Goal: Task Accomplishment & Management: Manage account settings

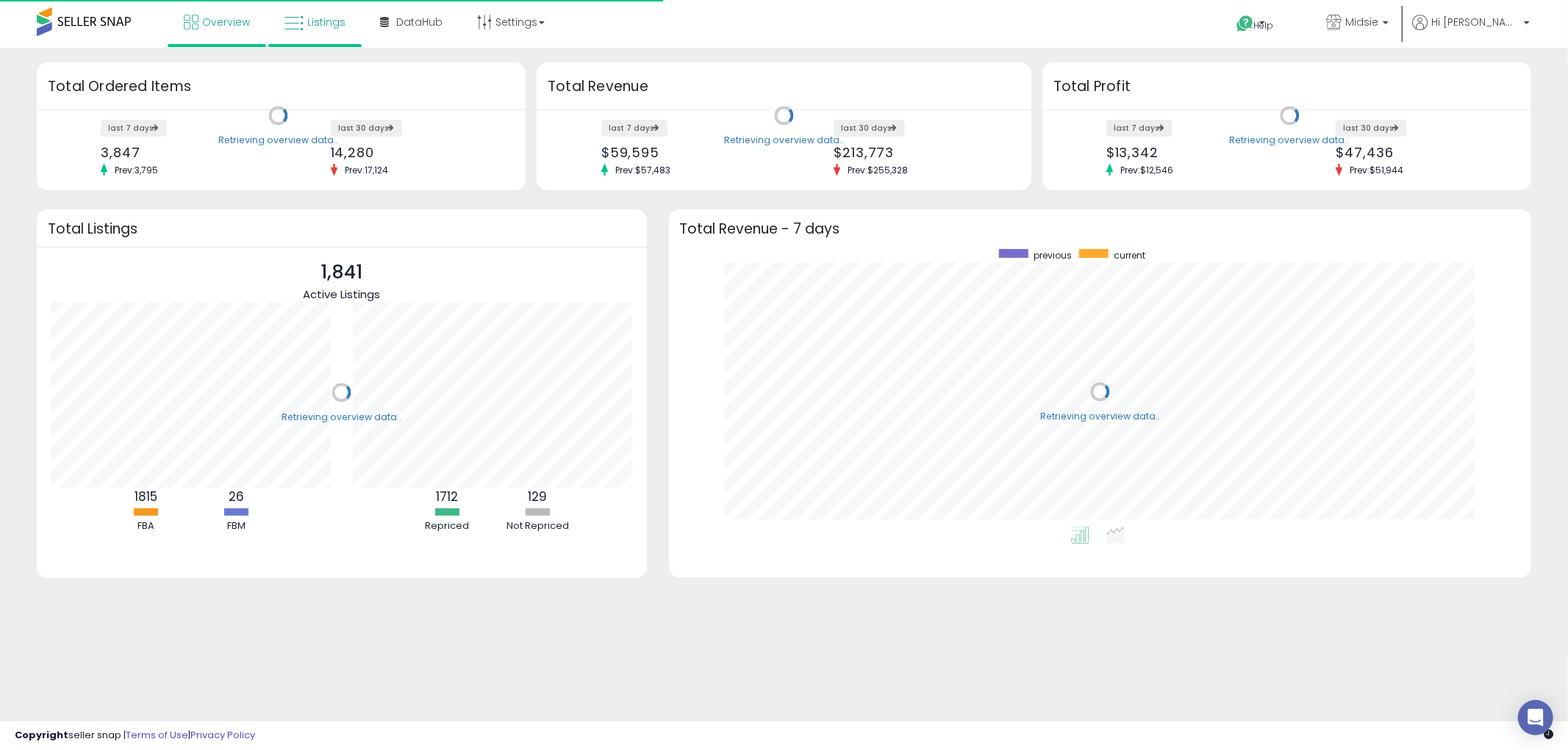
scroll to position [277, 834]
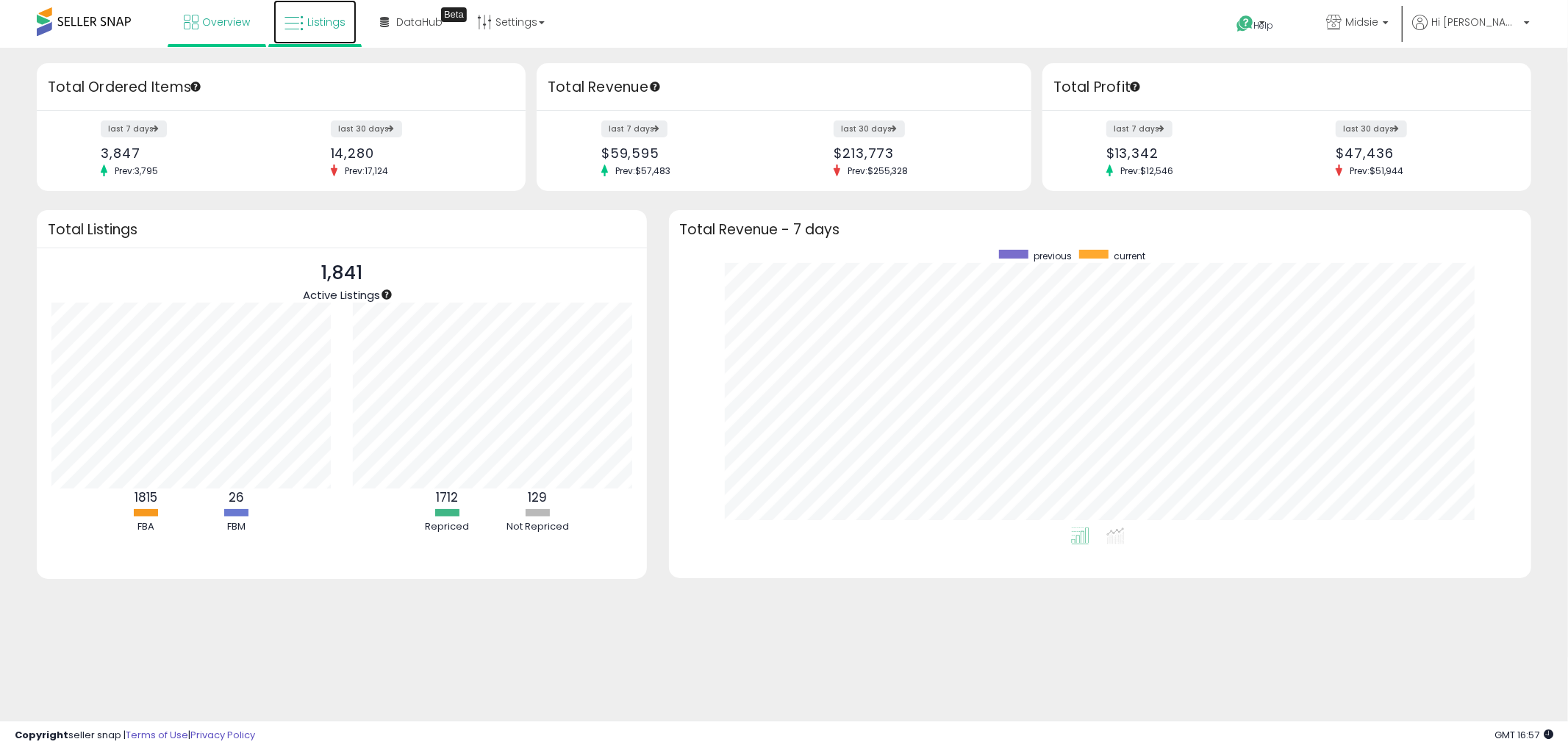
click at [320, 28] on link "Listings" at bounding box center [315, 22] width 83 height 44
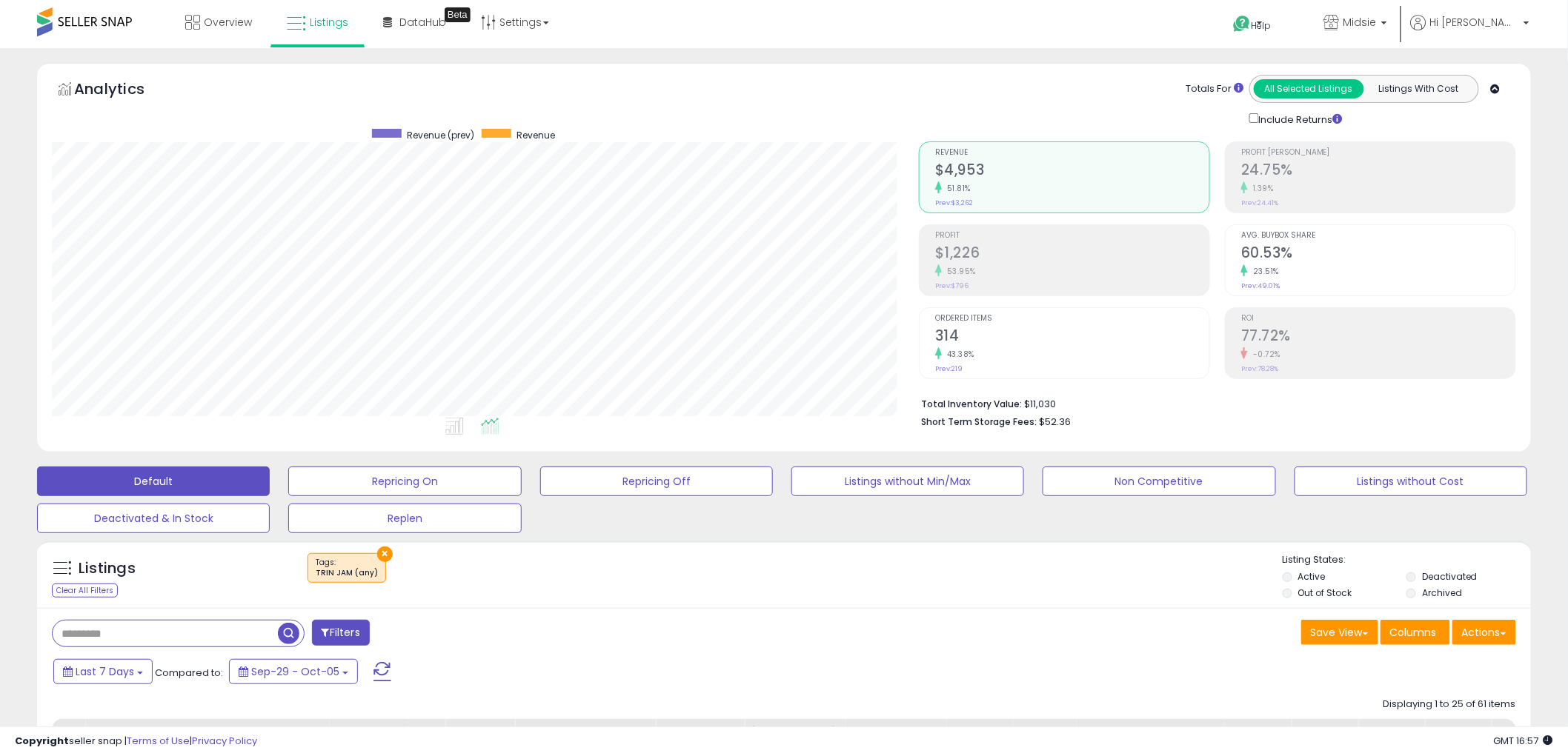
scroll to position [304, 867]
click at [380, 559] on button "×" at bounding box center [385, 554] width 15 height 15
click at [0, 0] on div "Retrieving listings data.." at bounding box center [0, 0] width 0 height 0
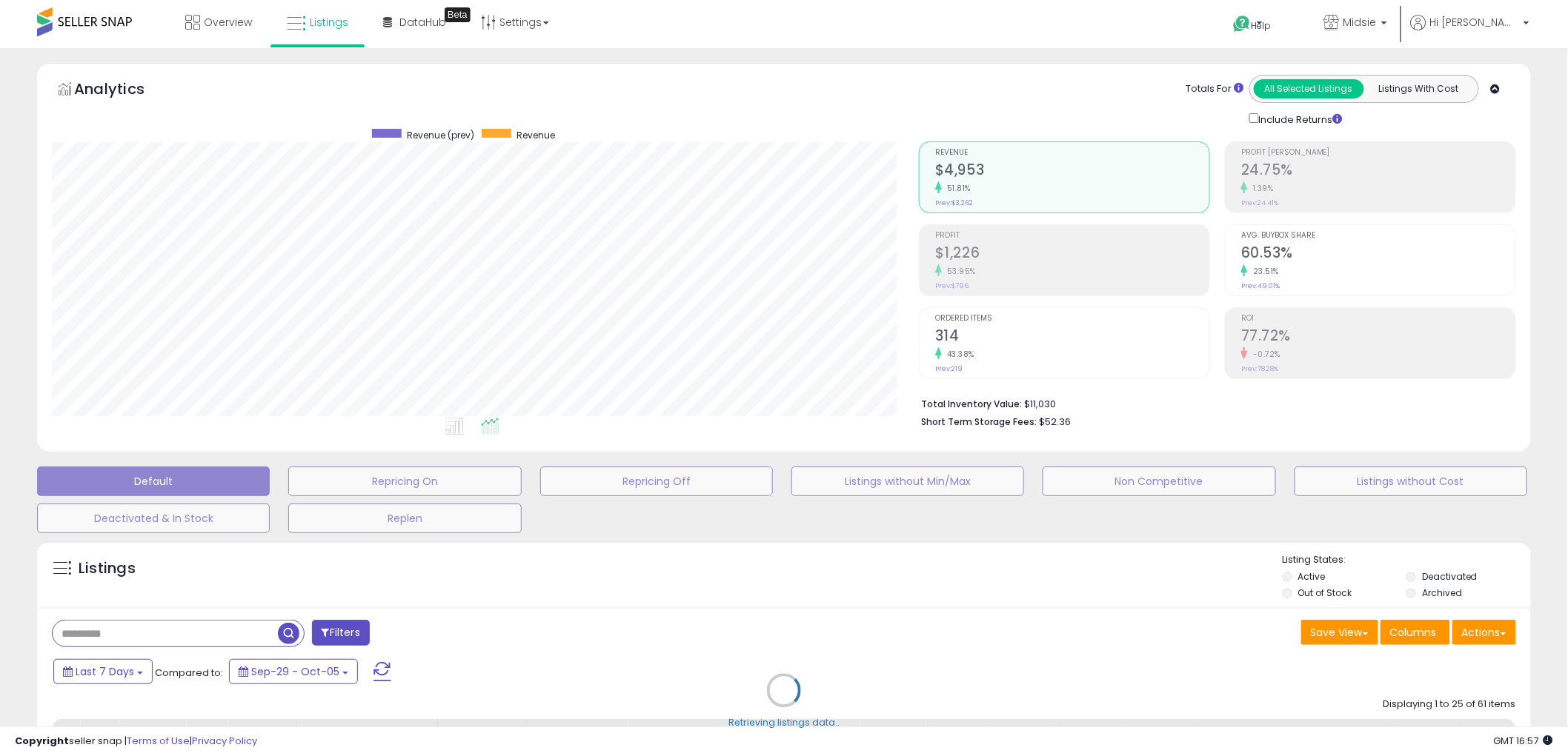
select select "*"
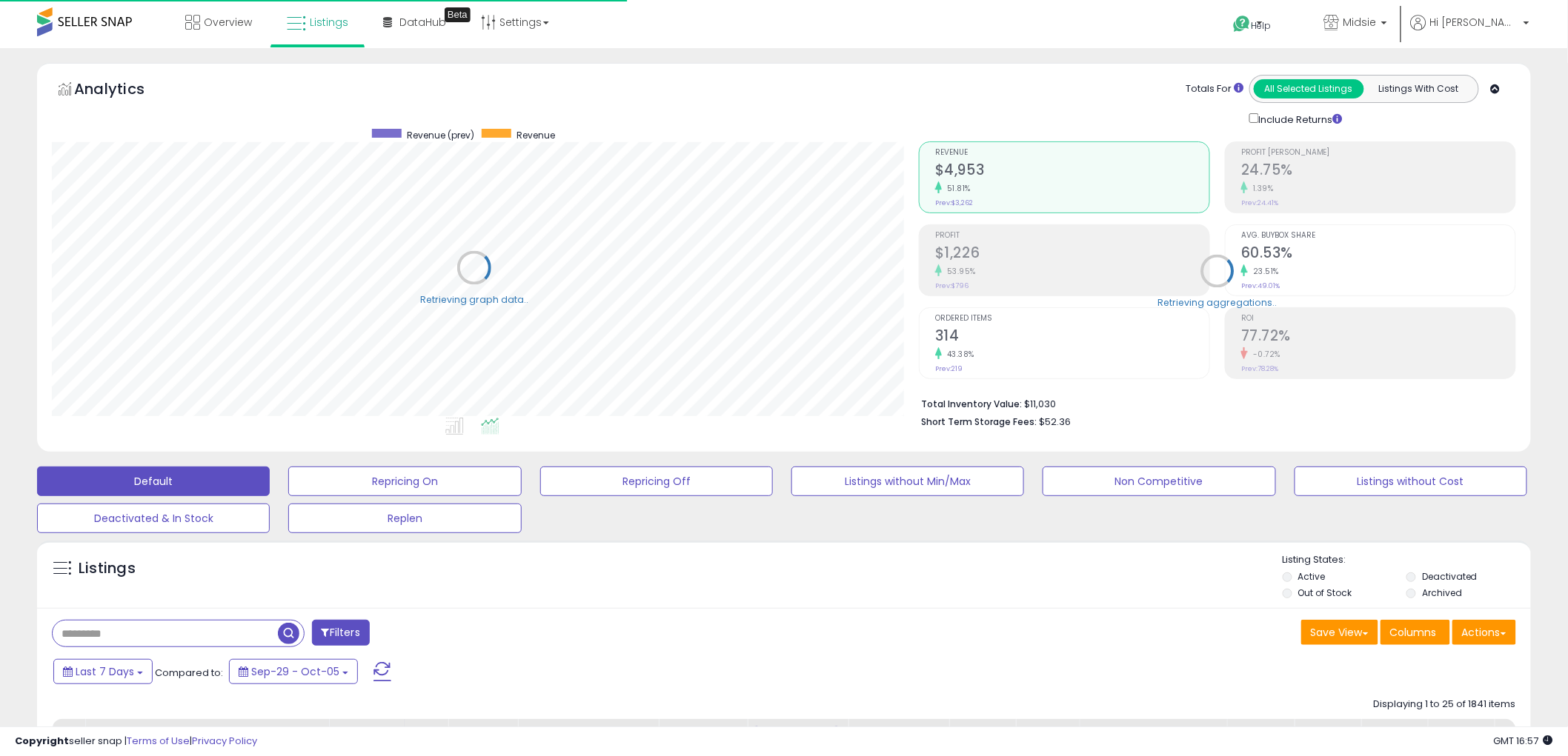
click at [325, 628] on span at bounding box center [325, 633] width 8 height 11
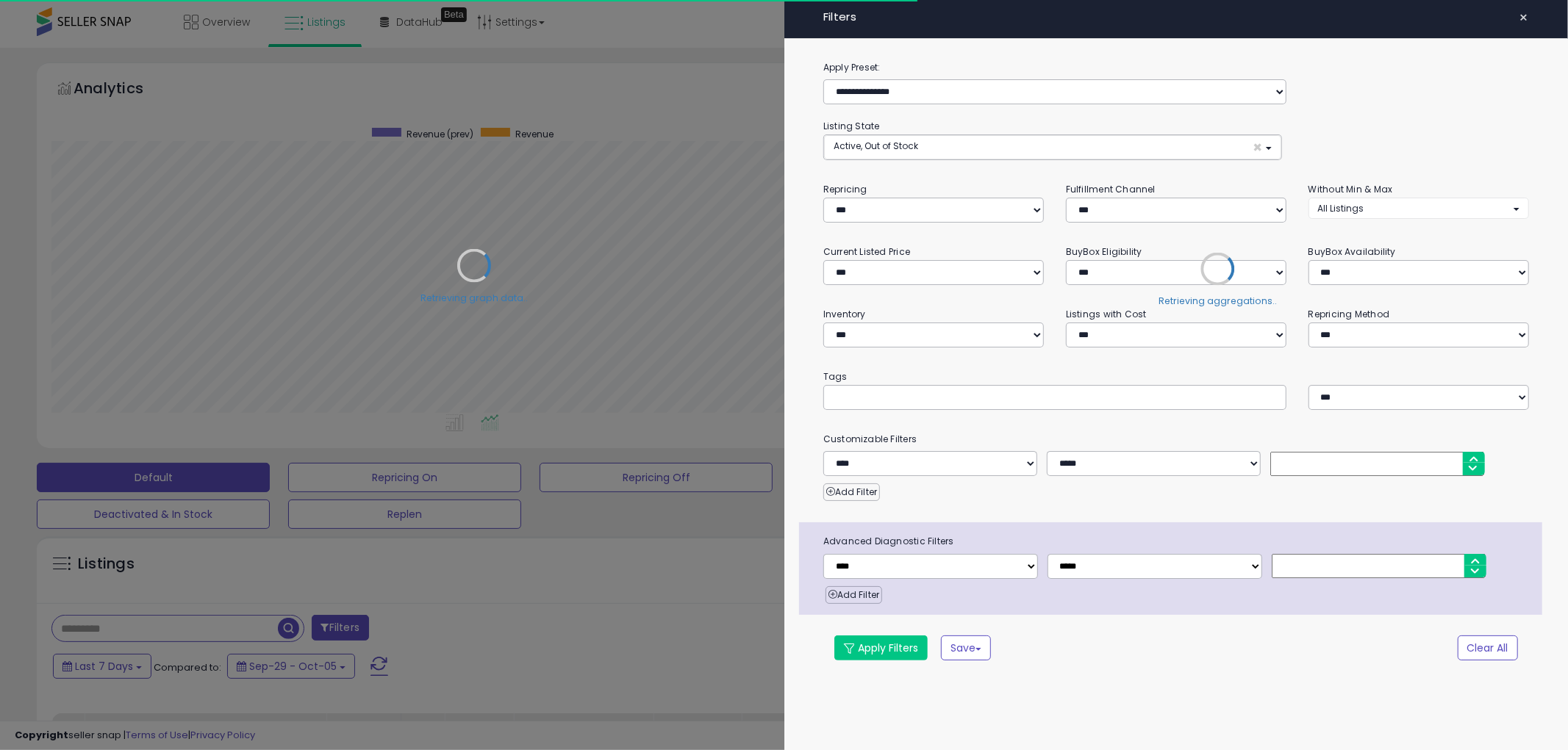
scroll to position [302, 868]
click at [914, 414] on div "**********" at bounding box center [1176, 370] width 784 height 621
click at [911, 402] on input "text" at bounding box center [943, 396] width 221 height 14
type input "*"
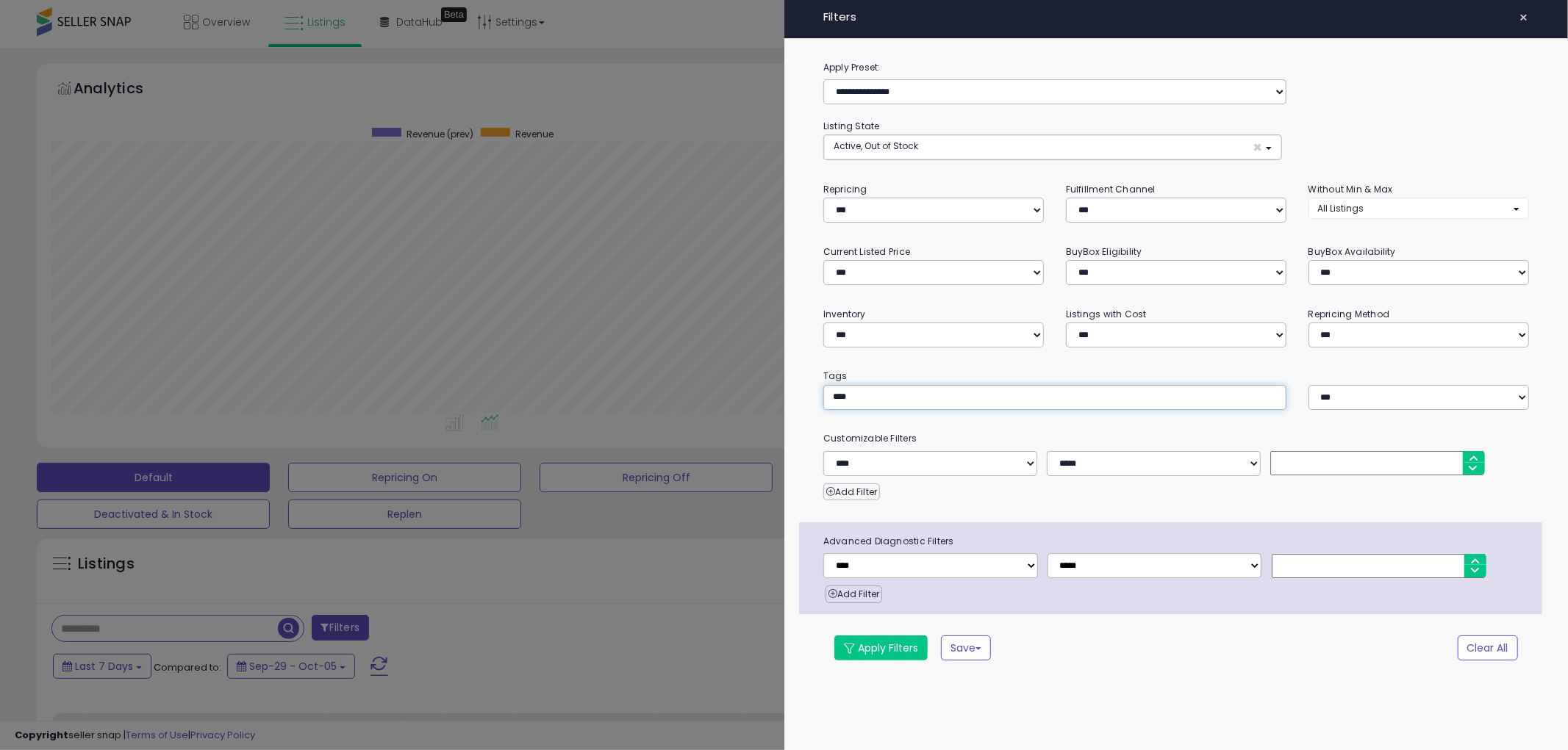
type input "*****"
click at [898, 649] on button "Apply Filters" at bounding box center [880, 648] width 93 height 25
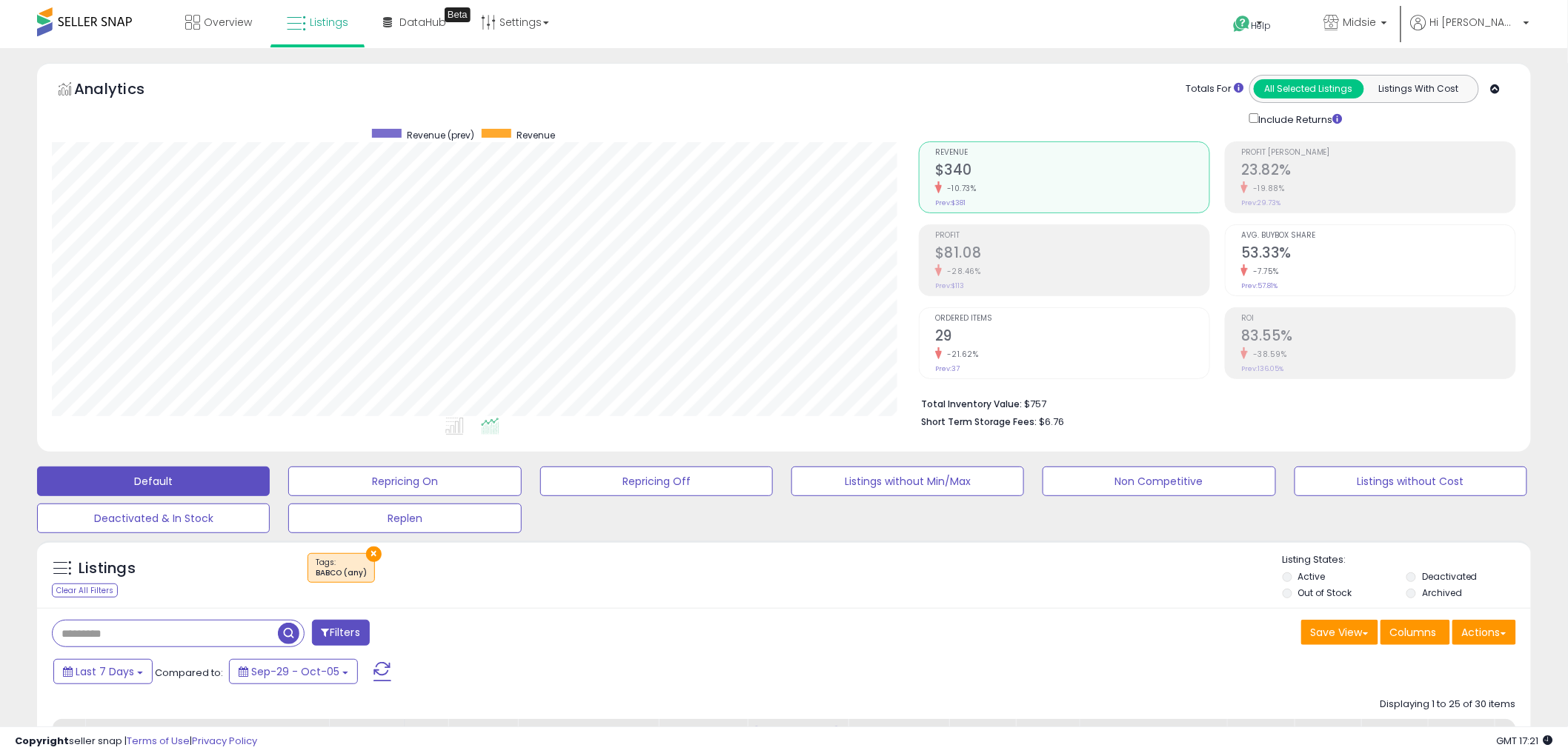
scroll to position [247, 0]
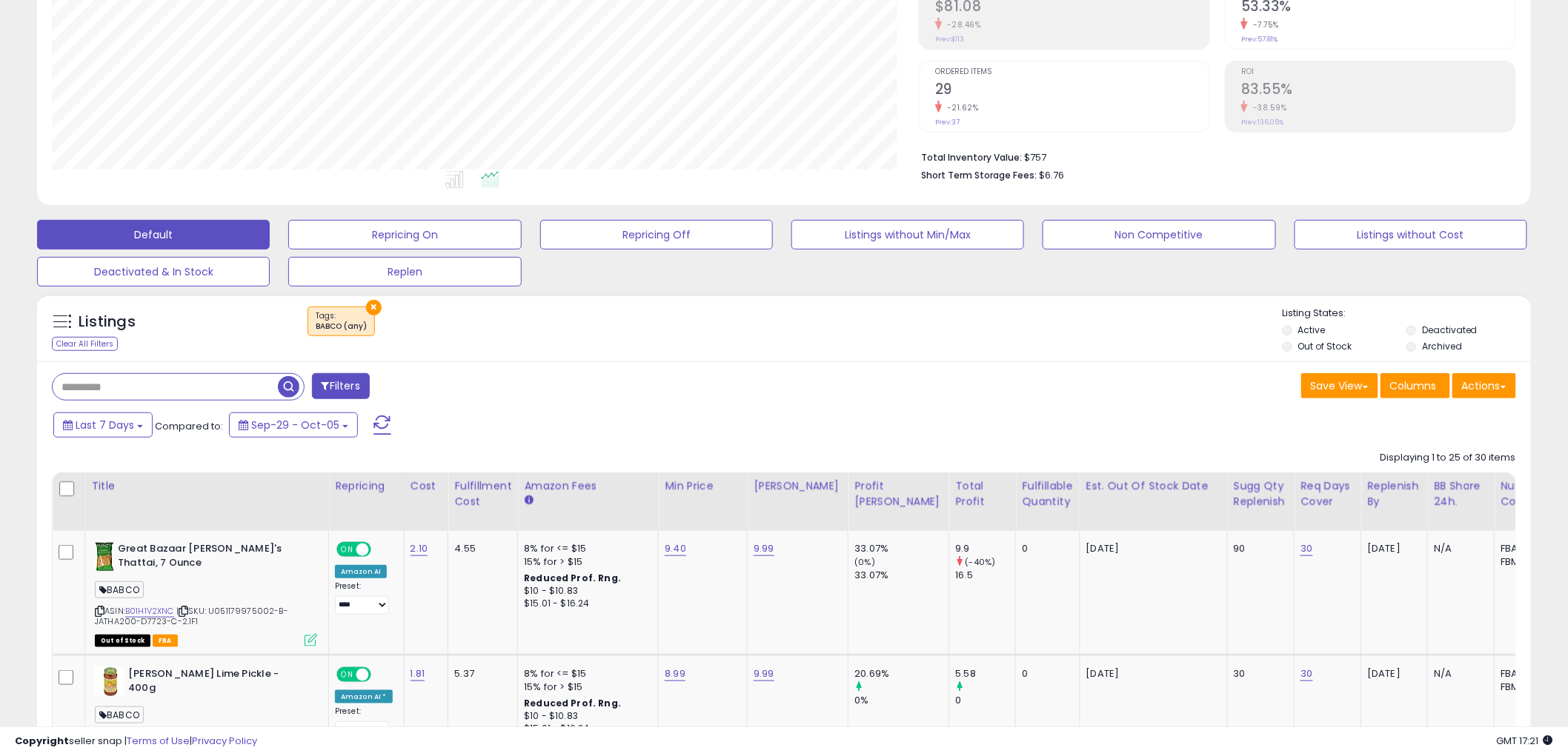
click at [781, 379] on div "Filters" at bounding box center [412, 388] width 743 height 30
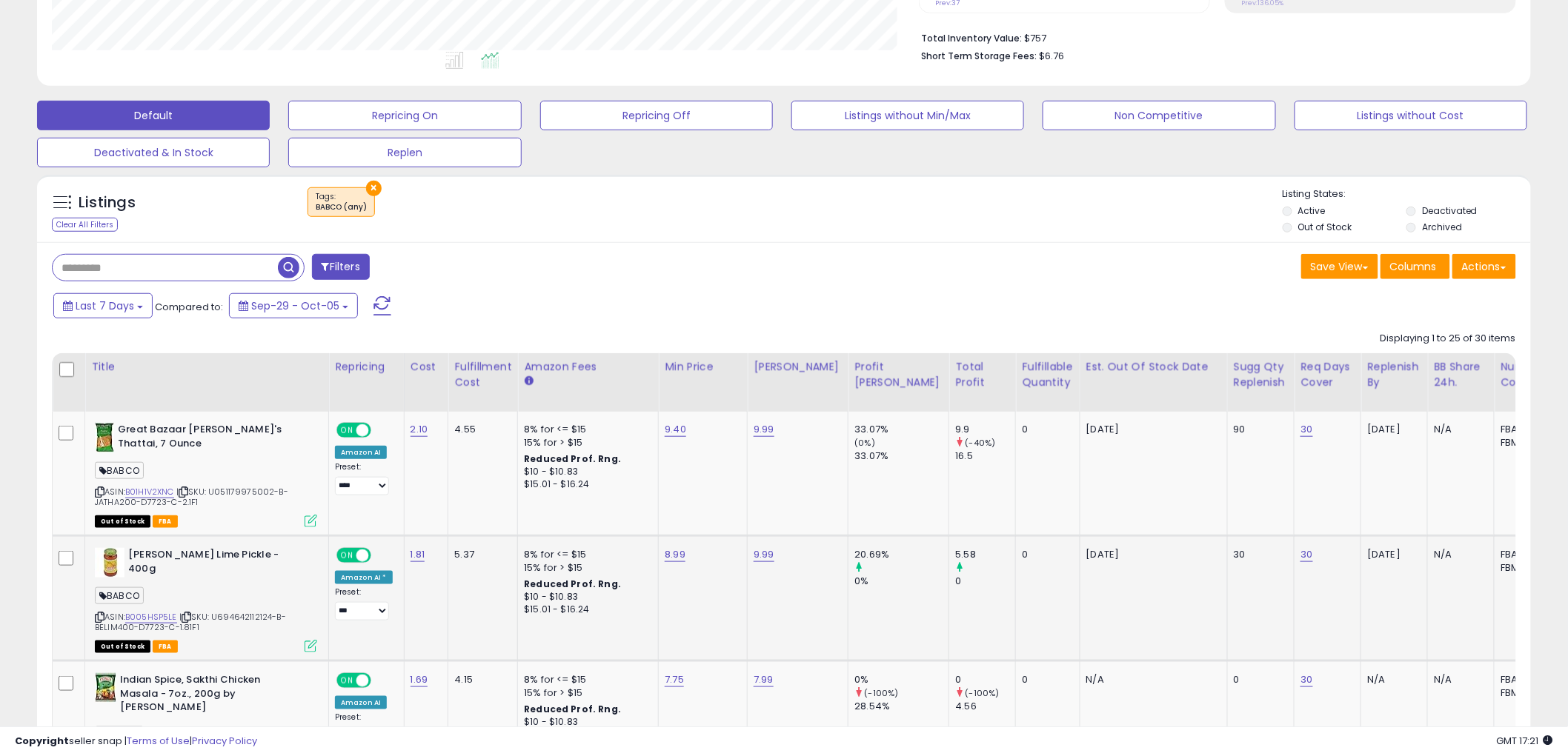
scroll to position [411, 0]
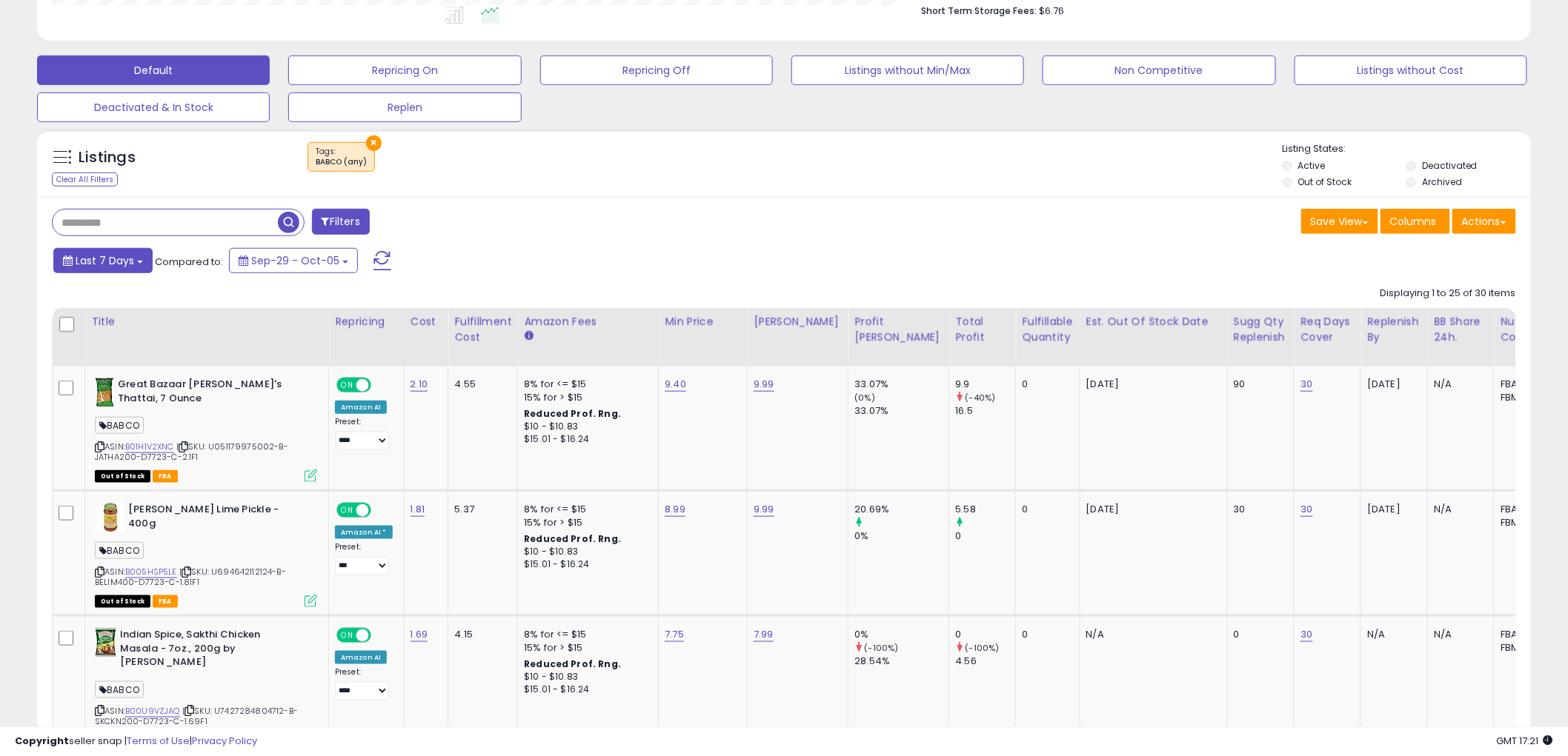
click at [119, 260] on span "Last 7 Days" at bounding box center [104, 260] width 59 height 14
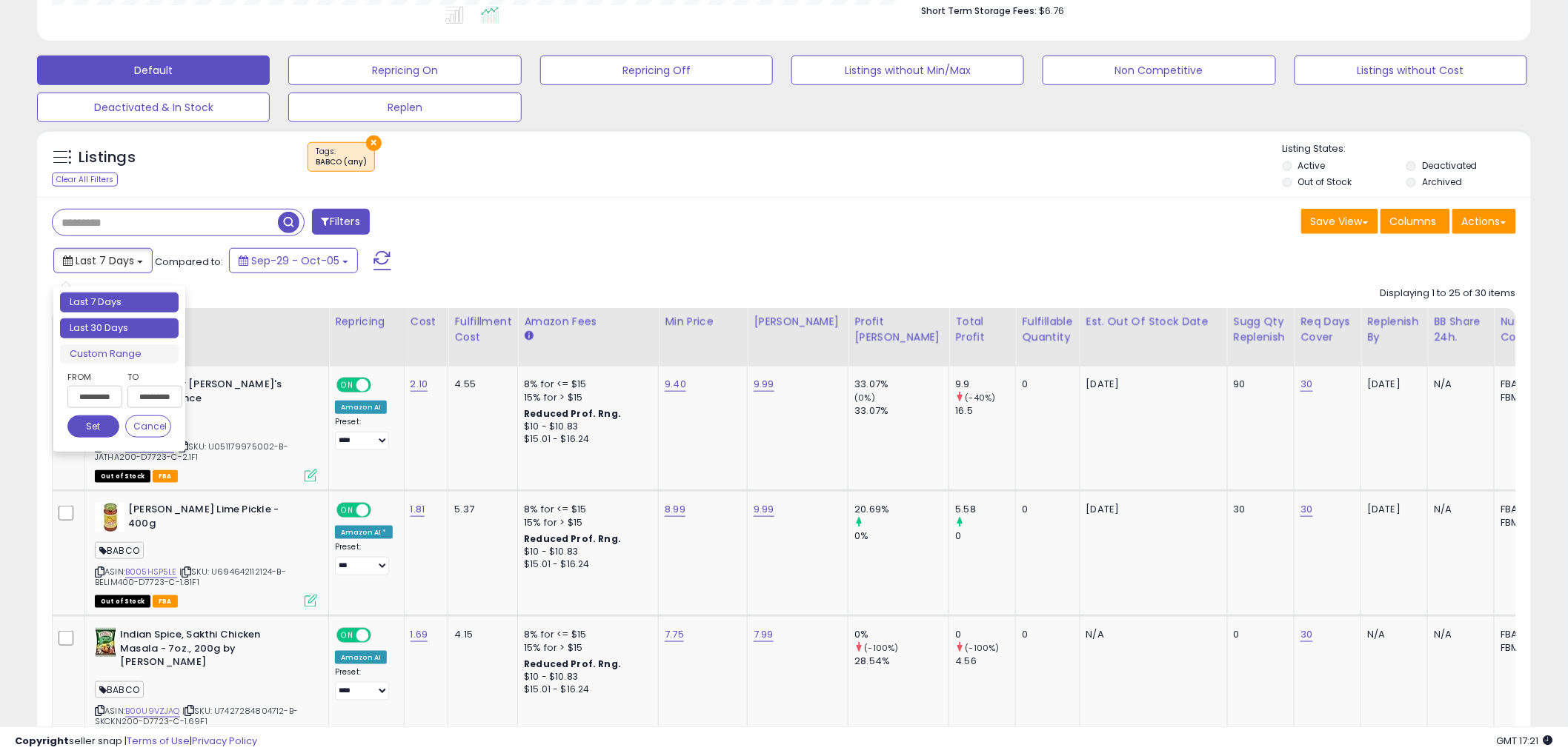
type input "**********"
click at [110, 324] on li "Last 30 Days" at bounding box center [120, 328] width 119 height 20
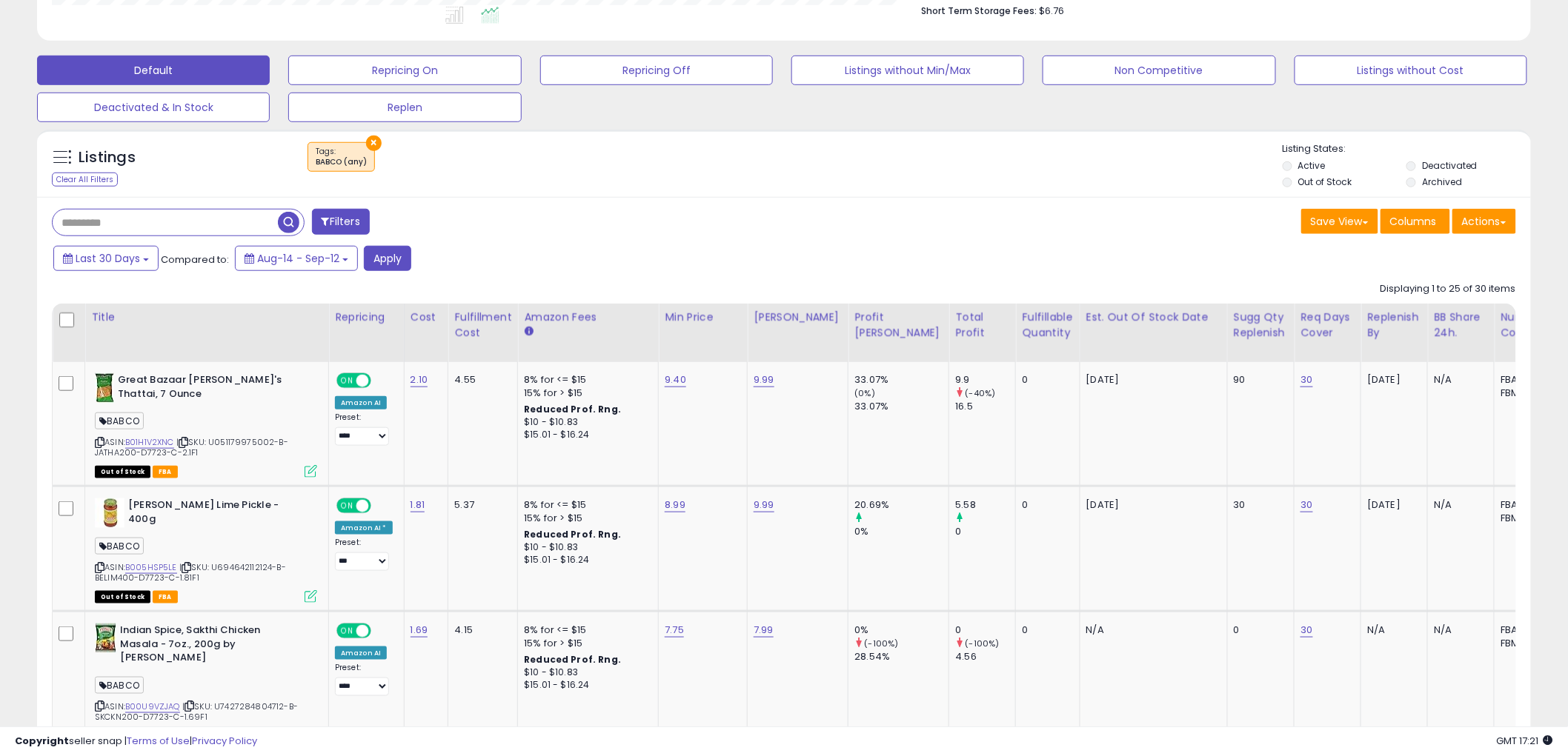
click at [410, 259] on div "Last 30 Days Compared to: Aug-14 - Sep-12 Apply" at bounding box center [598, 261] width 1098 height 29
click at [390, 263] on button "Apply" at bounding box center [387, 258] width 47 height 25
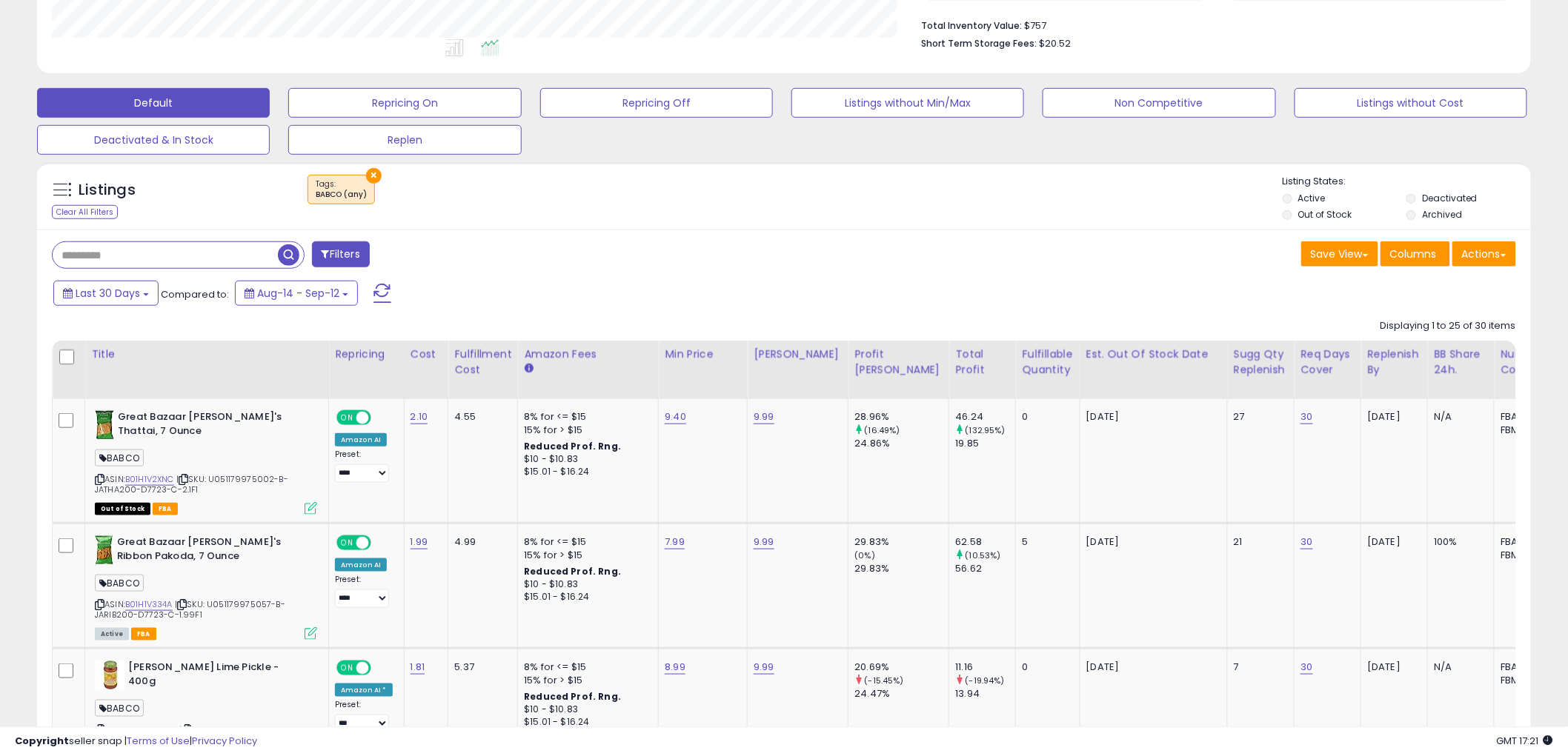
scroll to position [82, 0]
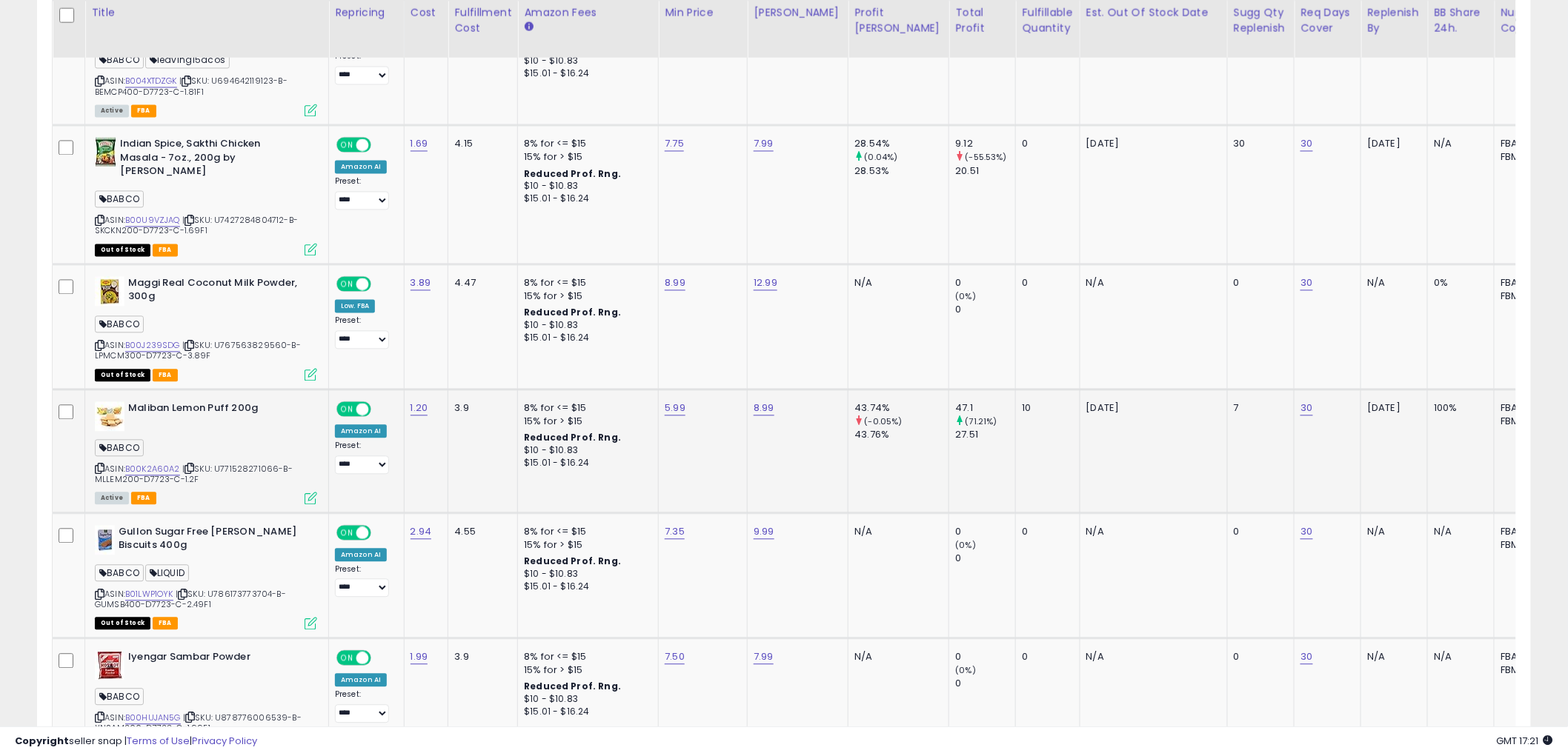
drag, startPoint x: 412, startPoint y: 482, endPoint x: 418, endPoint y: 490, distance: 10.0
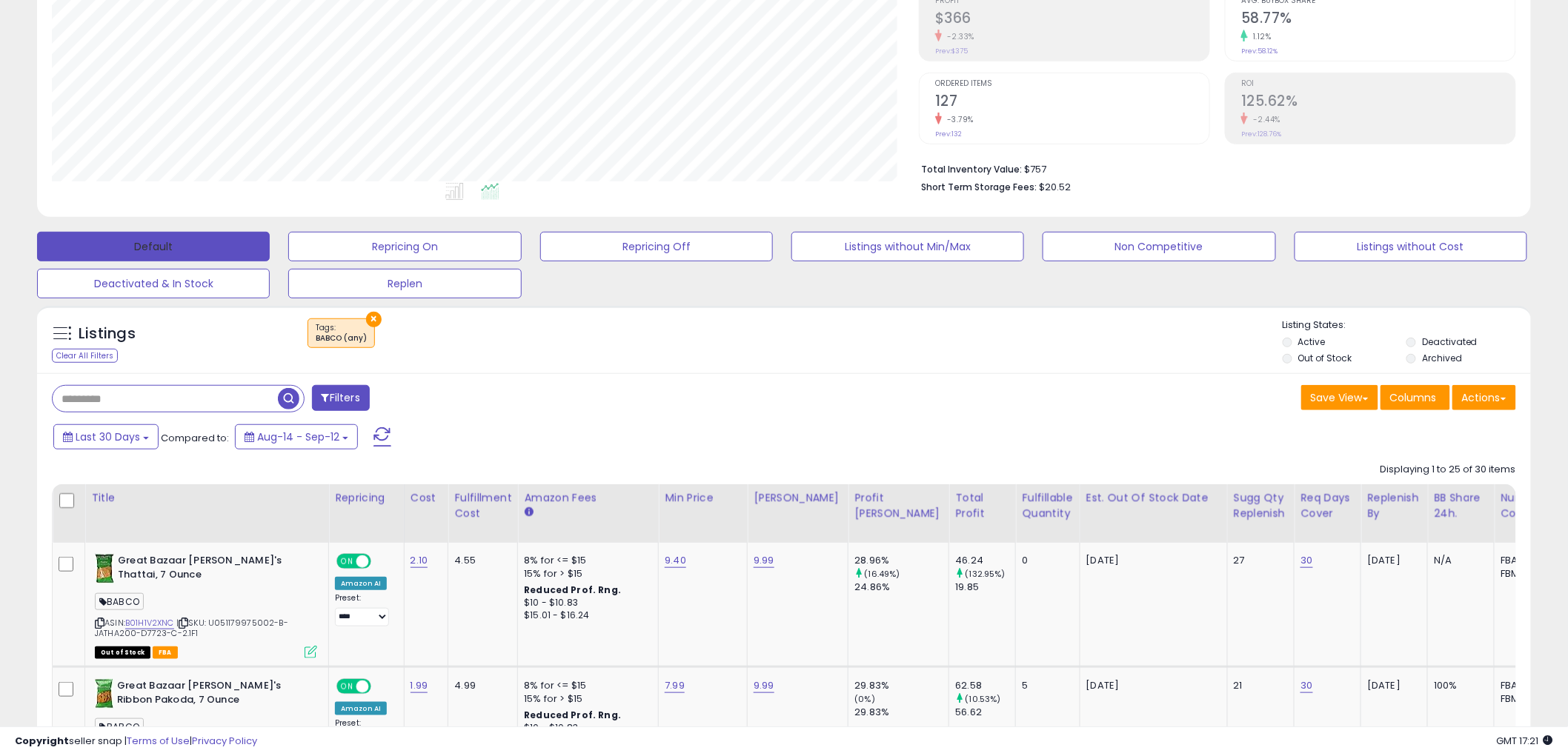
scroll to position [136, 0]
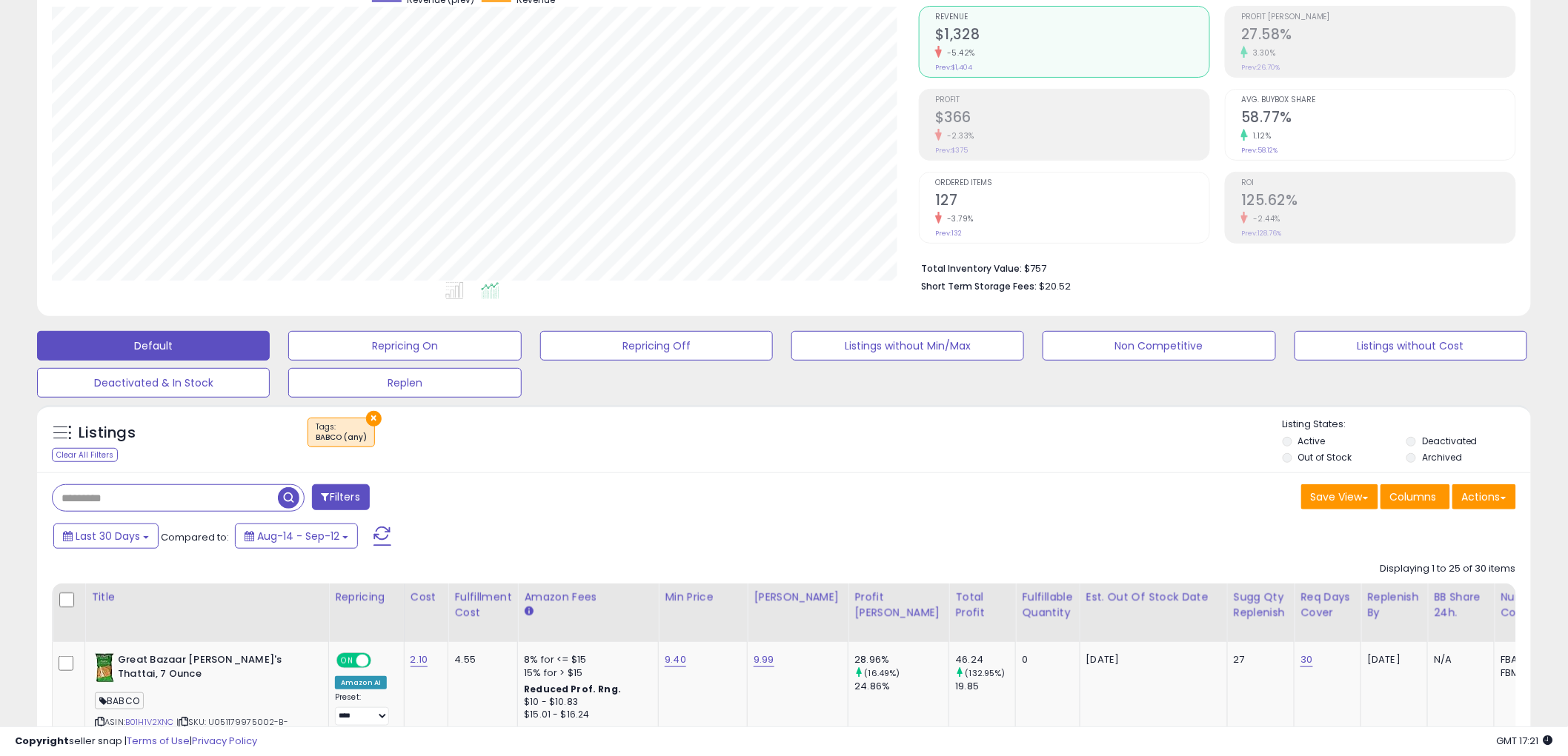
drag, startPoint x: 198, startPoint y: 482, endPoint x: 211, endPoint y: 502, distance: 23.9
drag, startPoint x: 211, startPoint y: 502, endPoint x: 259, endPoint y: 505, distance: 48.1
click at [211, 502] on input "text" at bounding box center [236, 498] width 367 height 26
paste input "**********"
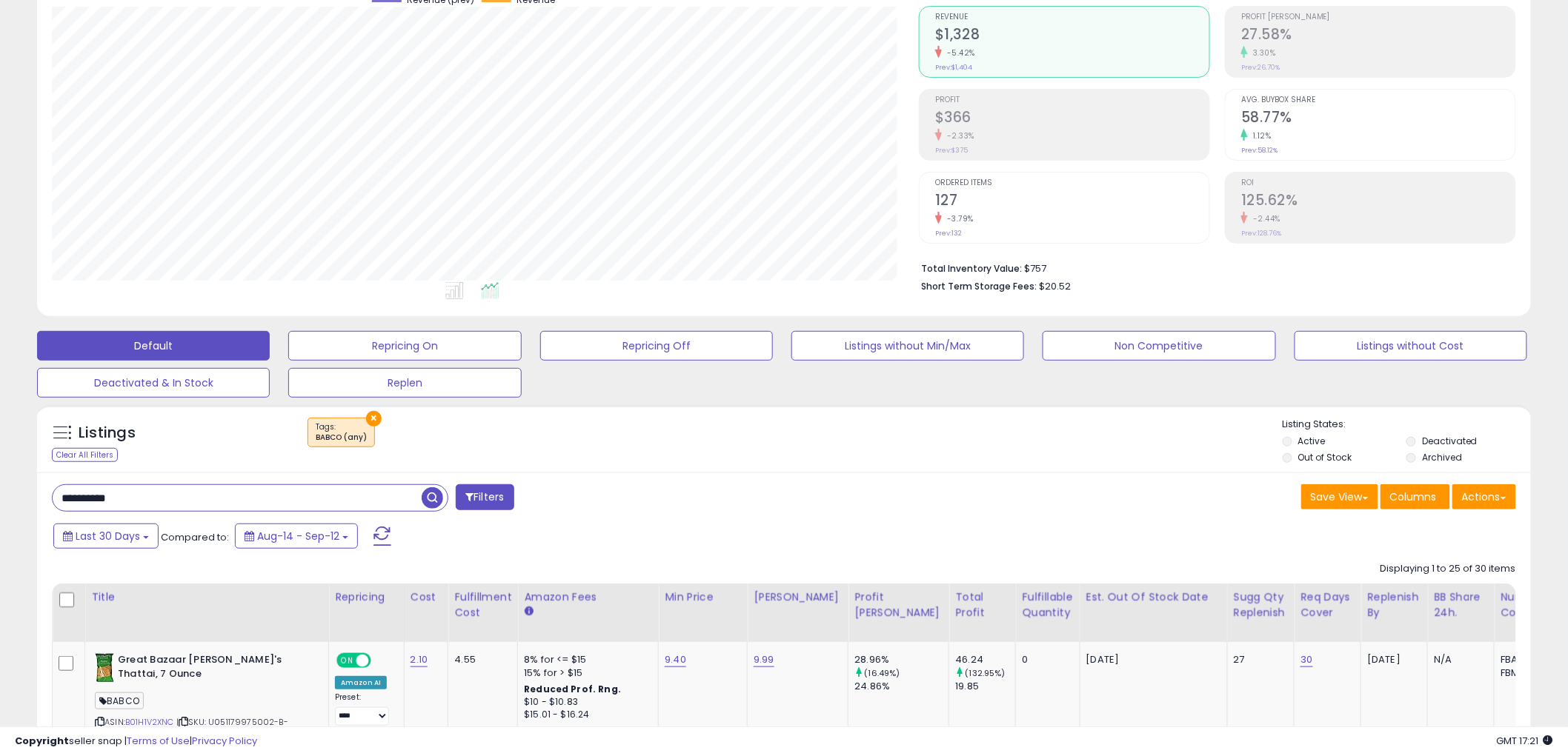
type input "**********"
click at [431, 507] on span "button" at bounding box center [432, 498] width 21 height 21
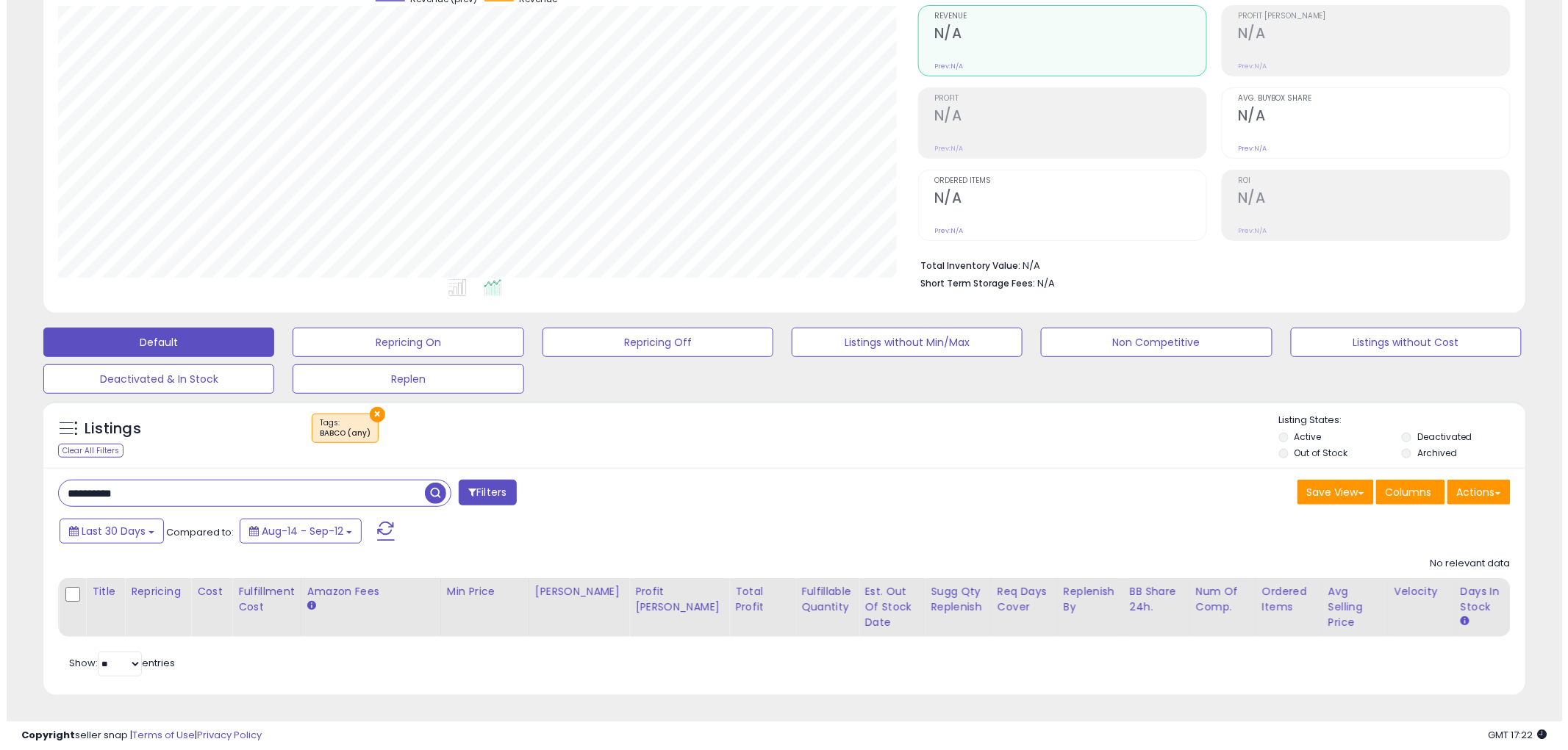
scroll to position [148, 0]
click at [379, 414] on div "× Tags" at bounding box center [779, 434] width 986 height 41
click at [375, 407] on button "×" at bounding box center [371, 414] width 15 height 15
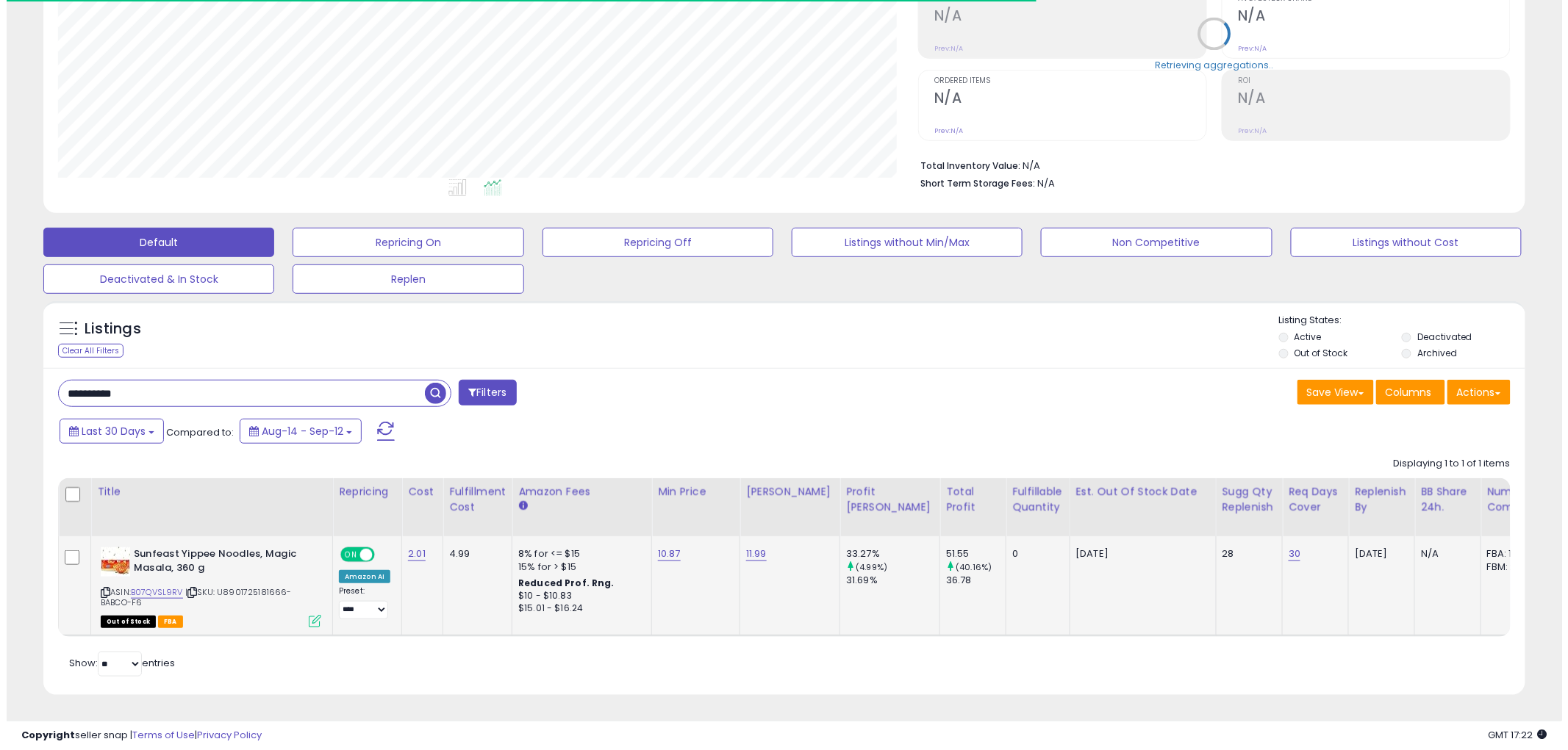
scroll to position [302, 860]
click at [311, 615] on icon at bounding box center [308, 621] width 13 height 13
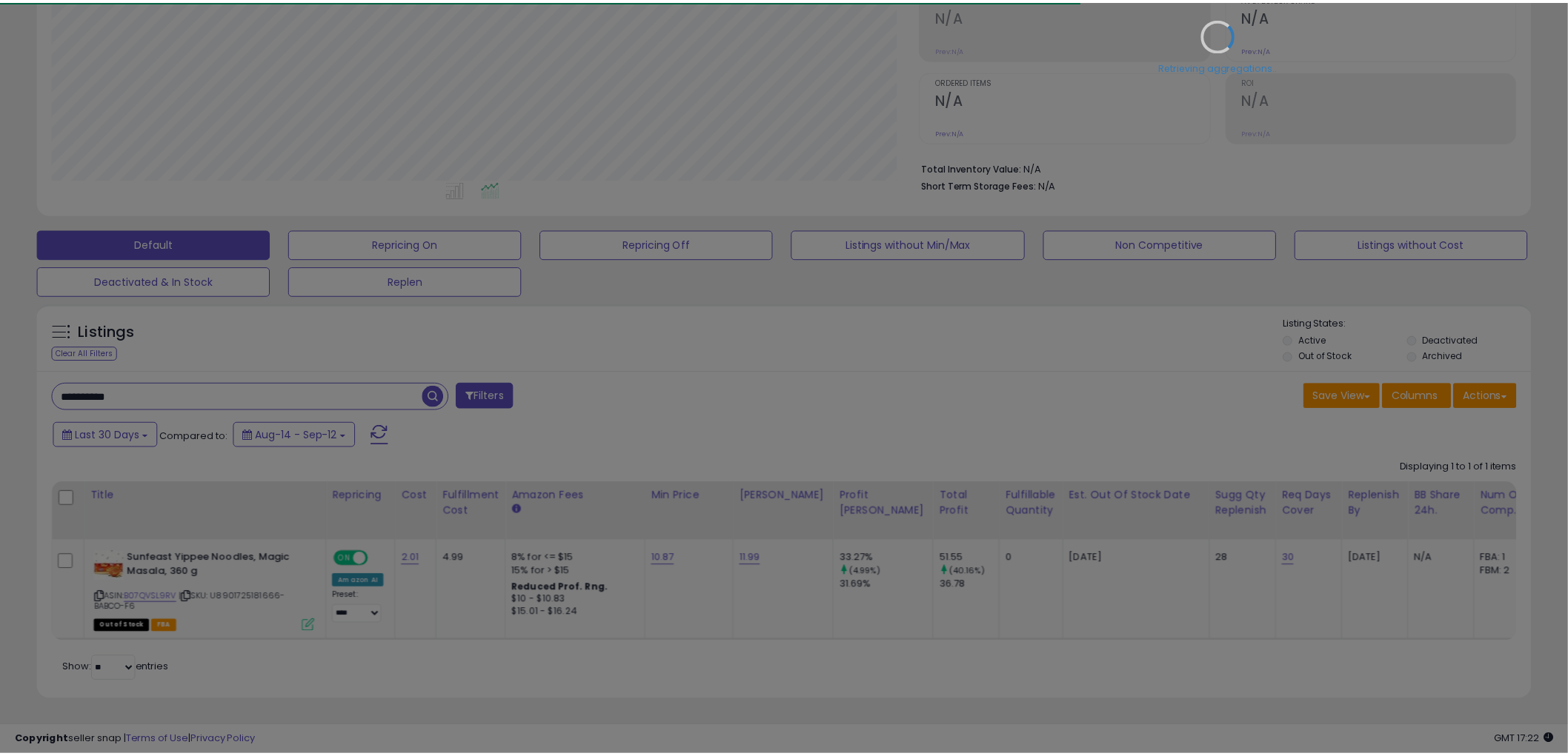
scroll to position [304, 875]
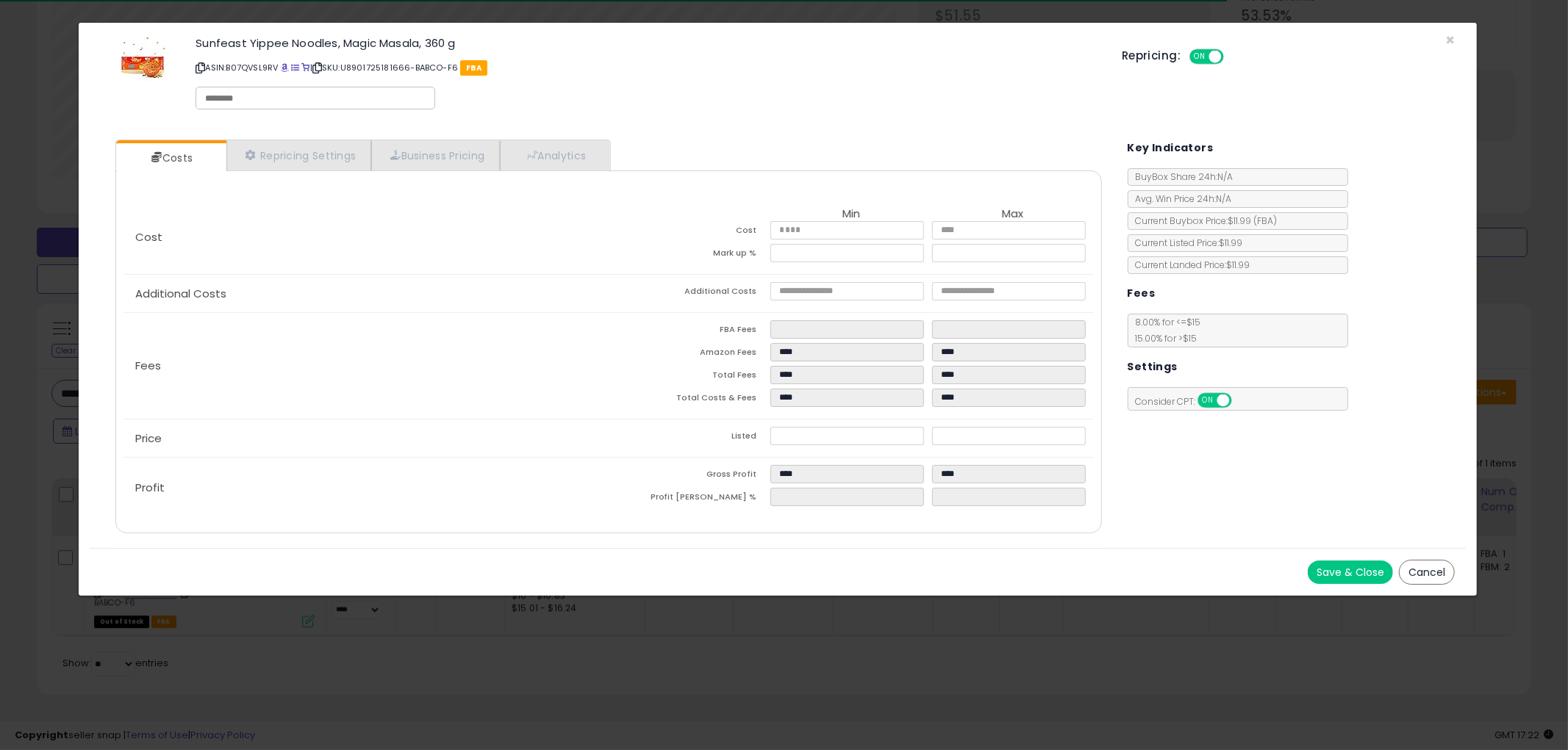
click at [305, 104] on input "text" at bounding box center [315, 98] width 221 height 13
type input "*"
type input "*****"
click at [1369, 572] on button "Save & Close" at bounding box center [1350, 572] width 85 height 23
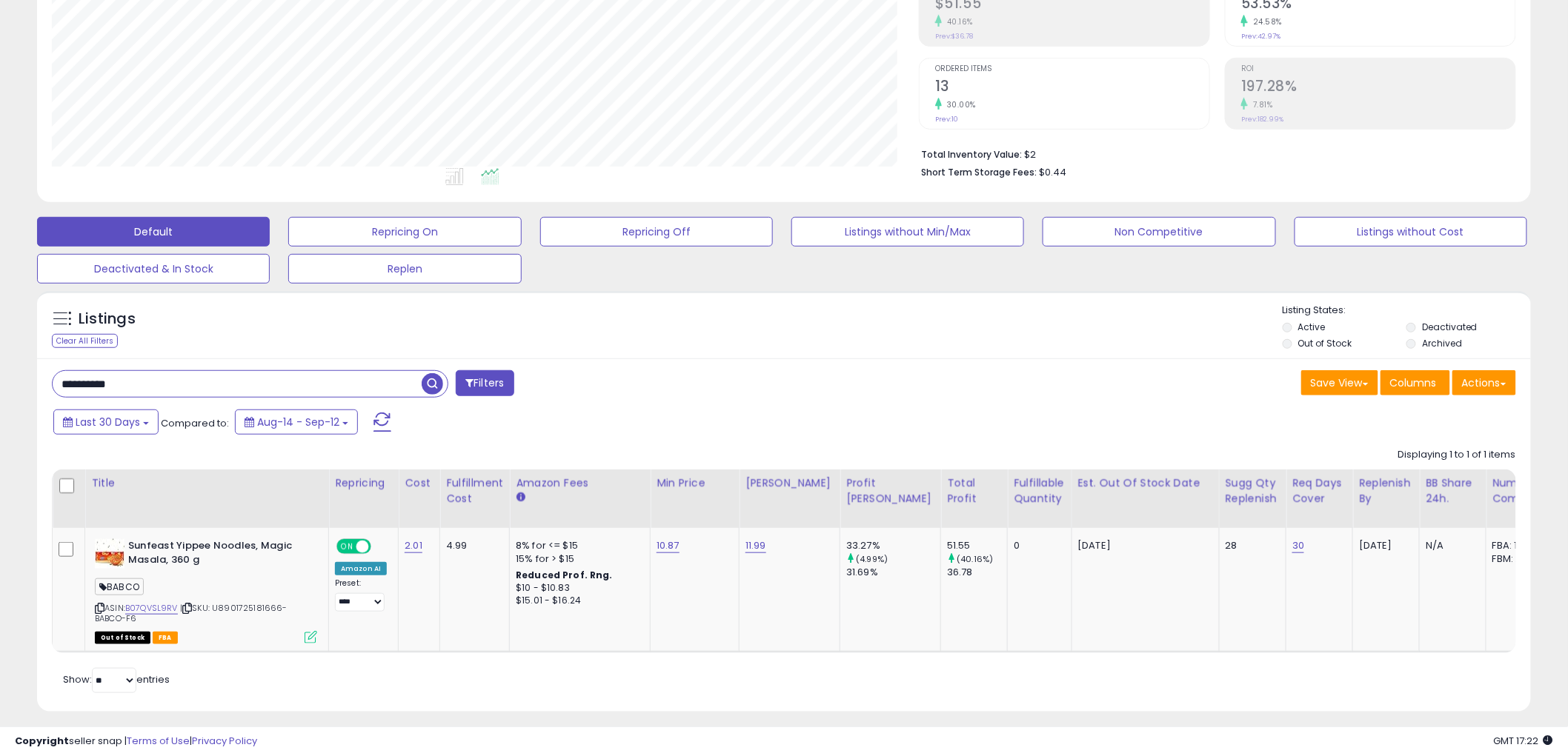
scroll to position [0, 0]
drag, startPoint x: 168, startPoint y: 390, endPoint x: -91, endPoint y: 412, distance: 259.9
click at [0, 412] on html "Unable to login Retrieving listings data.. has not yet accepted the Terms of Us…" at bounding box center [784, 128] width 1568 height 756
paste input "text"
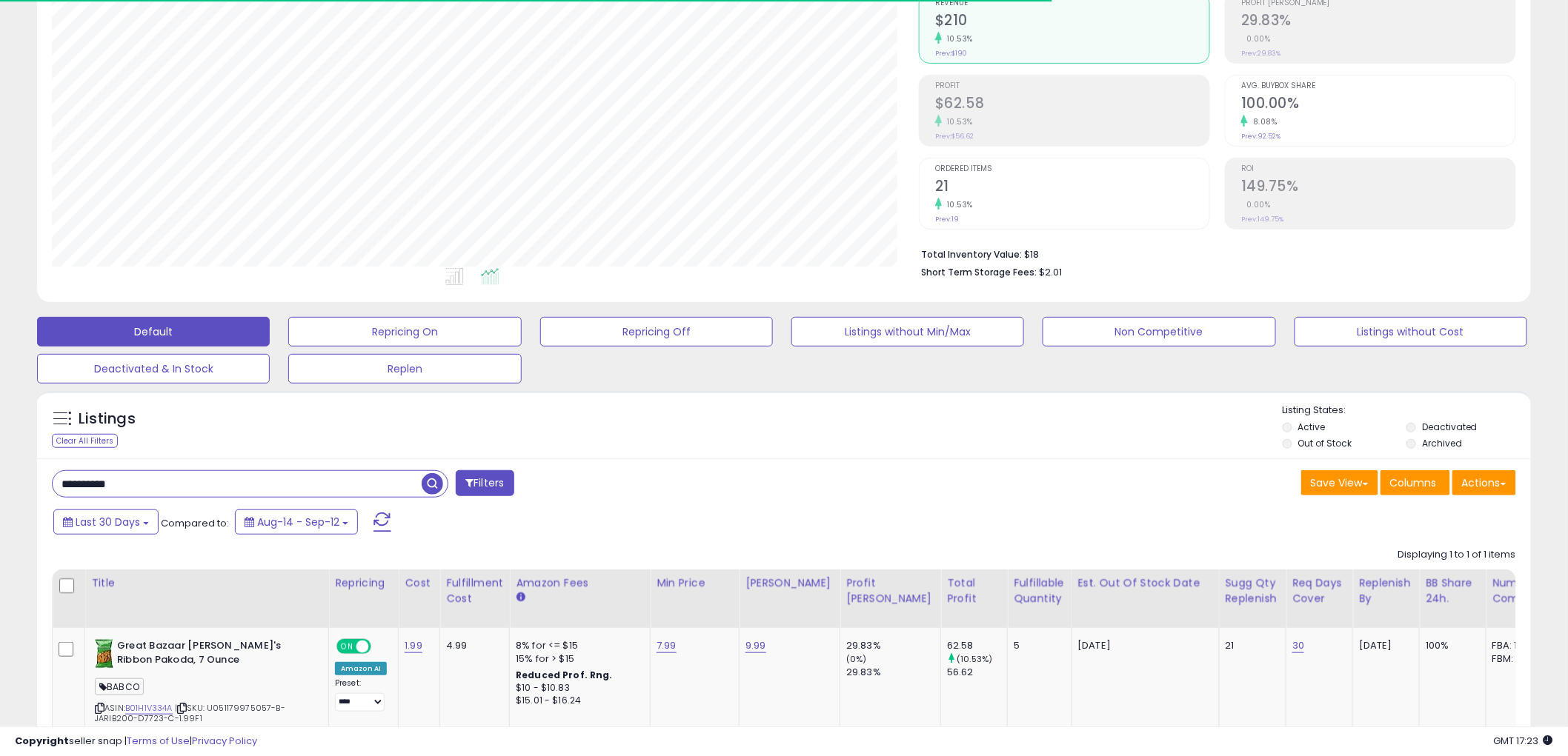
scroll to position [304, 867]
drag, startPoint x: 283, startPoint y: 477, endPoint x: -120, endPoint y: 502, distance: 403.8
click at [0, 502] on html "Unable to login Retrieving listings data.. has not yet accepted the Terms of Us…" at bounding box center [784, 229] width 1568 height 756
paste input "text"
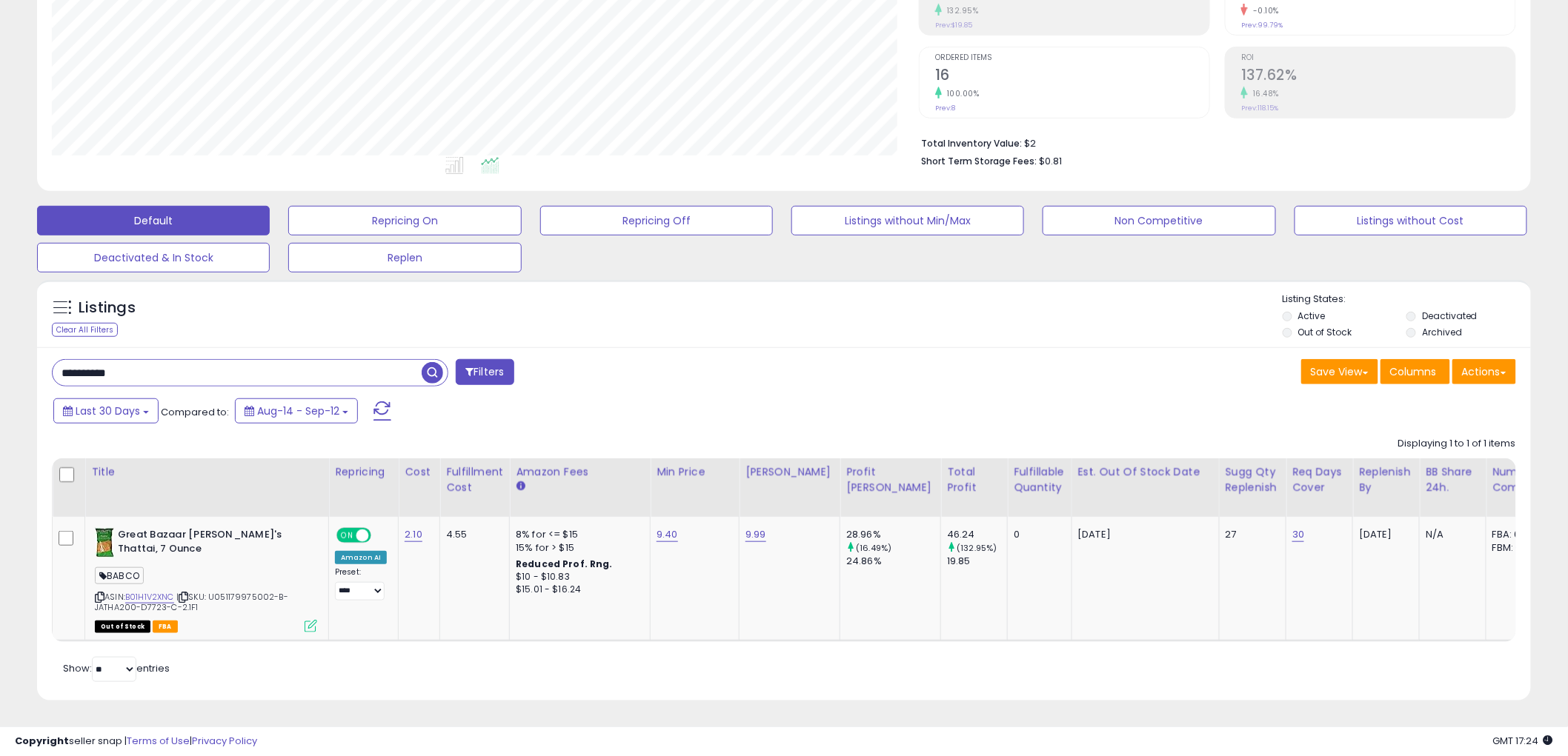
drag, startPoint x: 242, startPoint y: 365, endPoint x: -128, endPoint y: 332, distance: 371.5
click at [0, 332] on html "Unable to login Retrieving listings data.. has not yet accepted the Terms of Us…" at bounding box center [784, 117] width 1568 height 756
paste input "text"
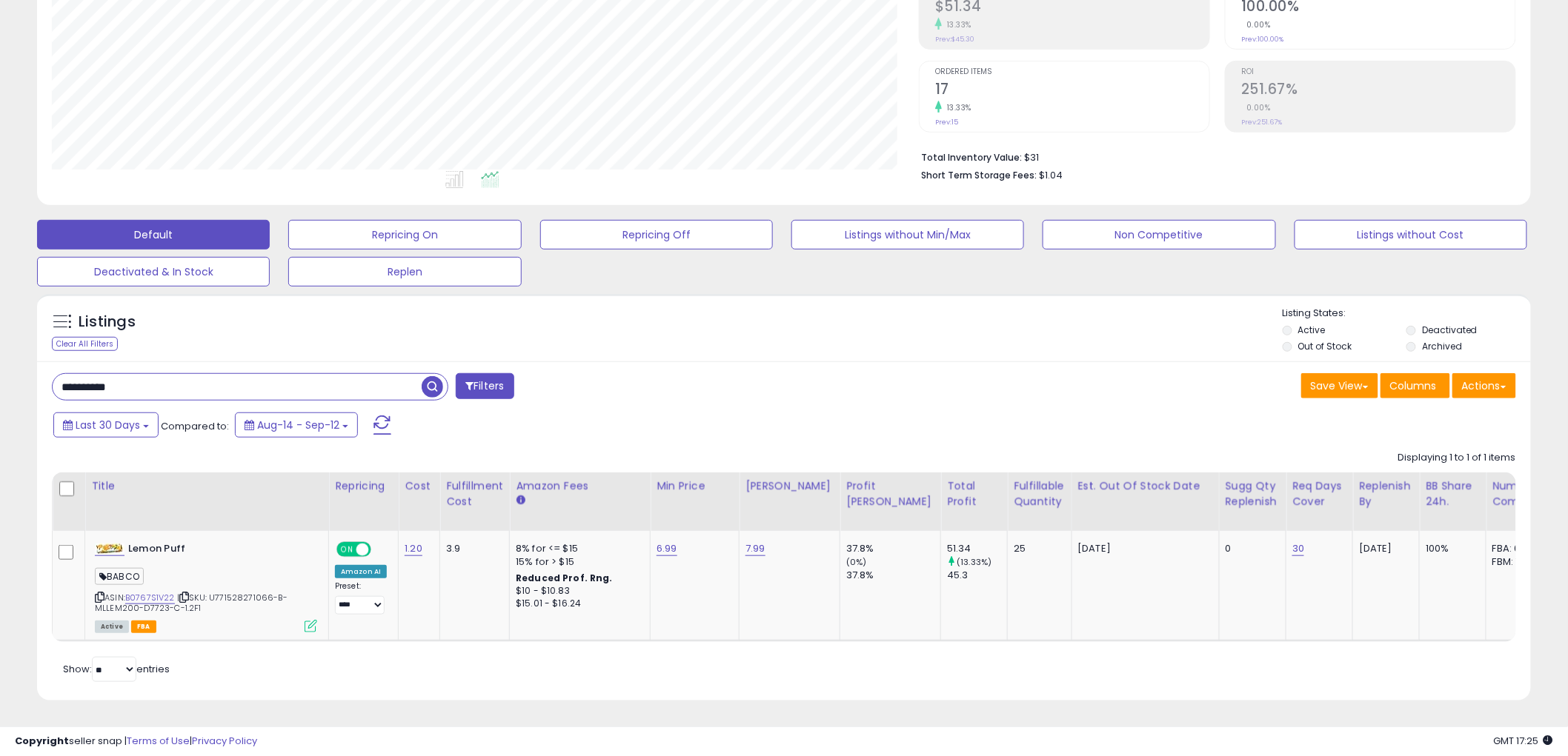
drag, startPoint x: -63, startPoint y: 351, endPoint x: -243, endPoint y: 327, distance: 181.6
click at [0, 327] on html "Unable to login Retrieving listings data.. has not yet accepted the Terms of Us…" at bounding box center [784, 131] width 1568 height 756
paste input "text"
type input "**********"
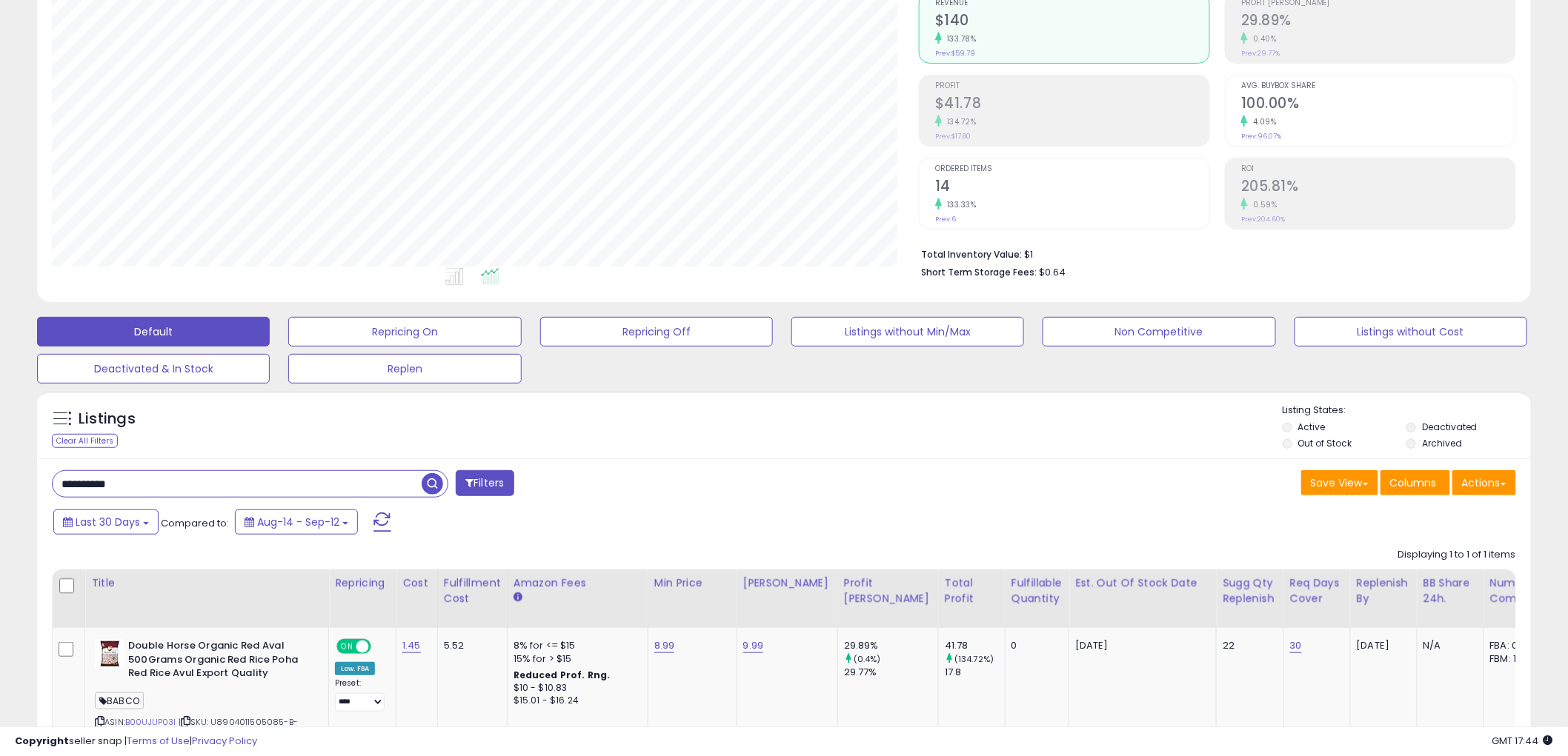
drag, startPoint x: -29, startPoint y: 477, endPoint x: -54, endPoint y: 474, distance: 25.2
click at [0, 474] on html "Unable to login Retrieving listings data.. has not yet accepted the Terms of Us…" at bounding box center [784, 229] width 1568 height 756
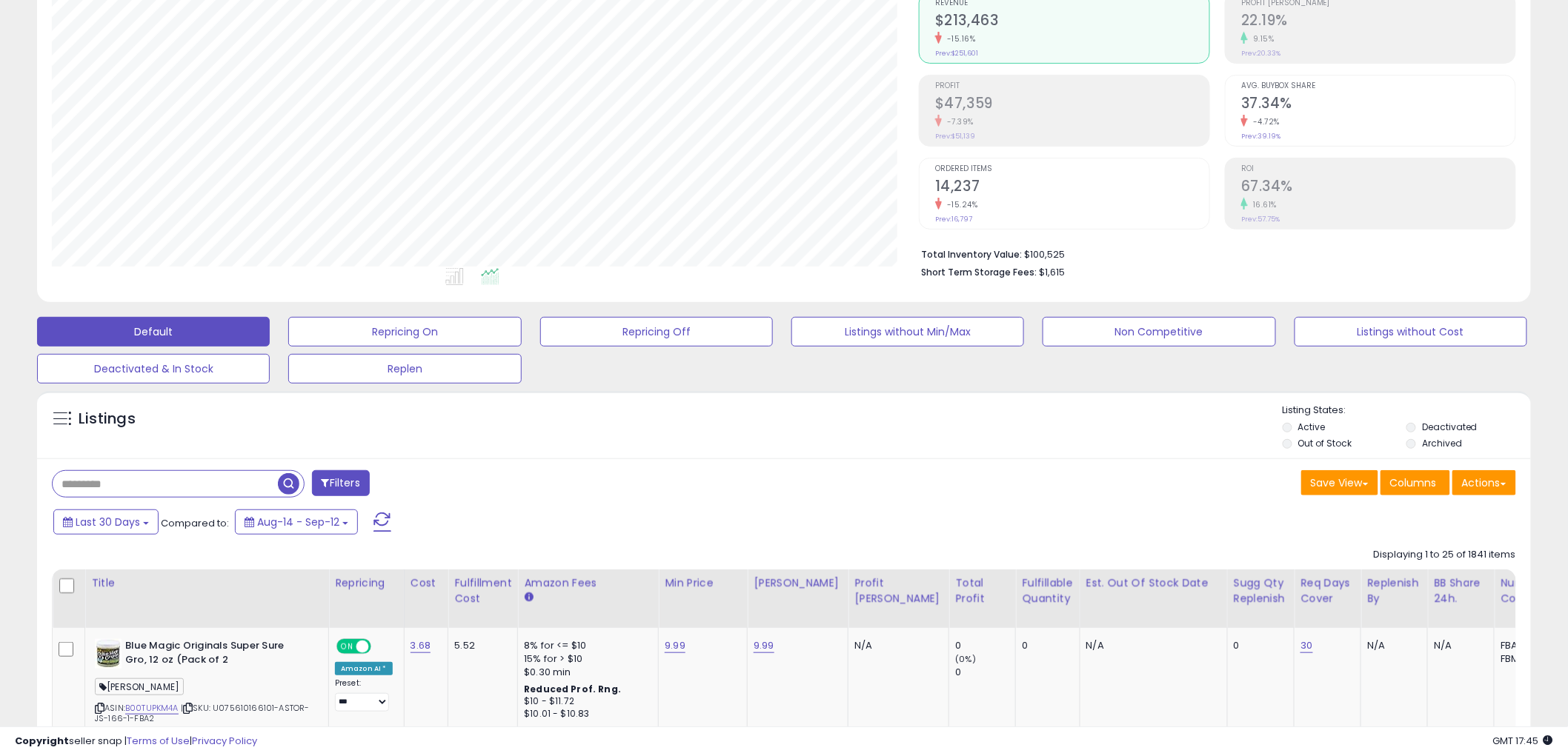
click at [354, 486] on button "Filters" at bounding box center [341, 483] width 58 height 26
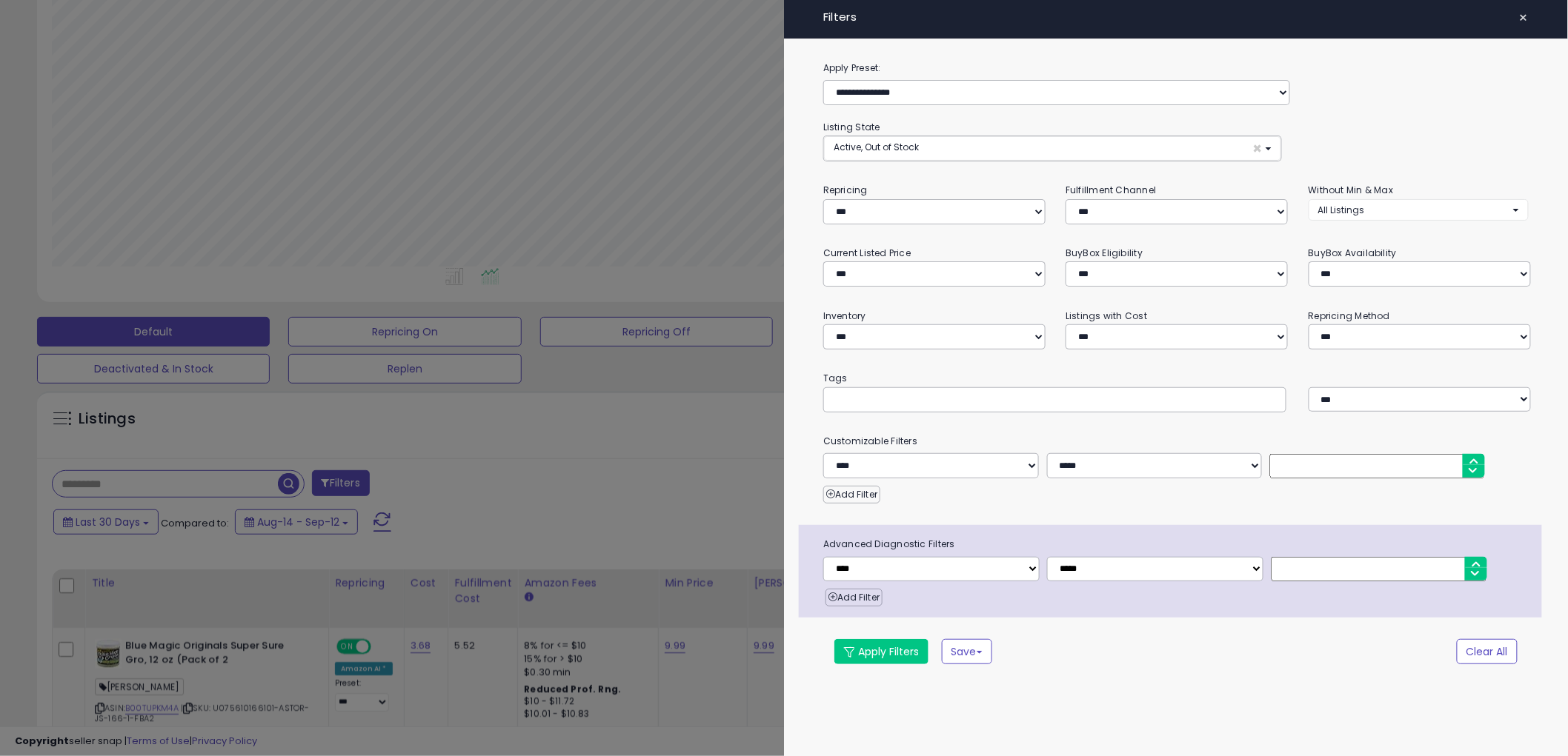
scroll to position [304, 875]
click at [913, 408] on div at bounding box center [1063, 400] width 467 height 25
type input "*****"
click at [895, 659] on button "Apply Filters" at bounding box center [887, 653] width 94 height 25
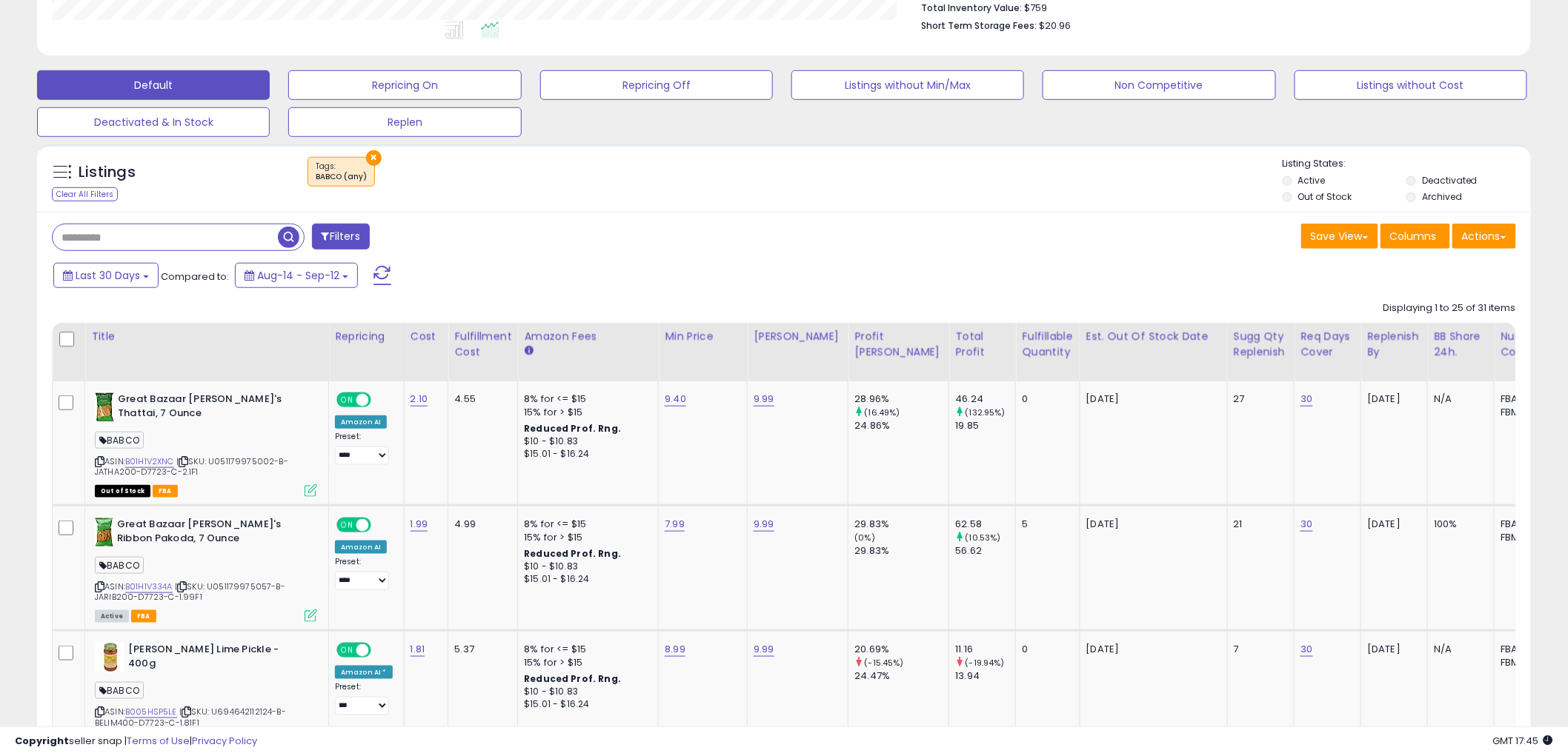
scroll to position [479, 0]
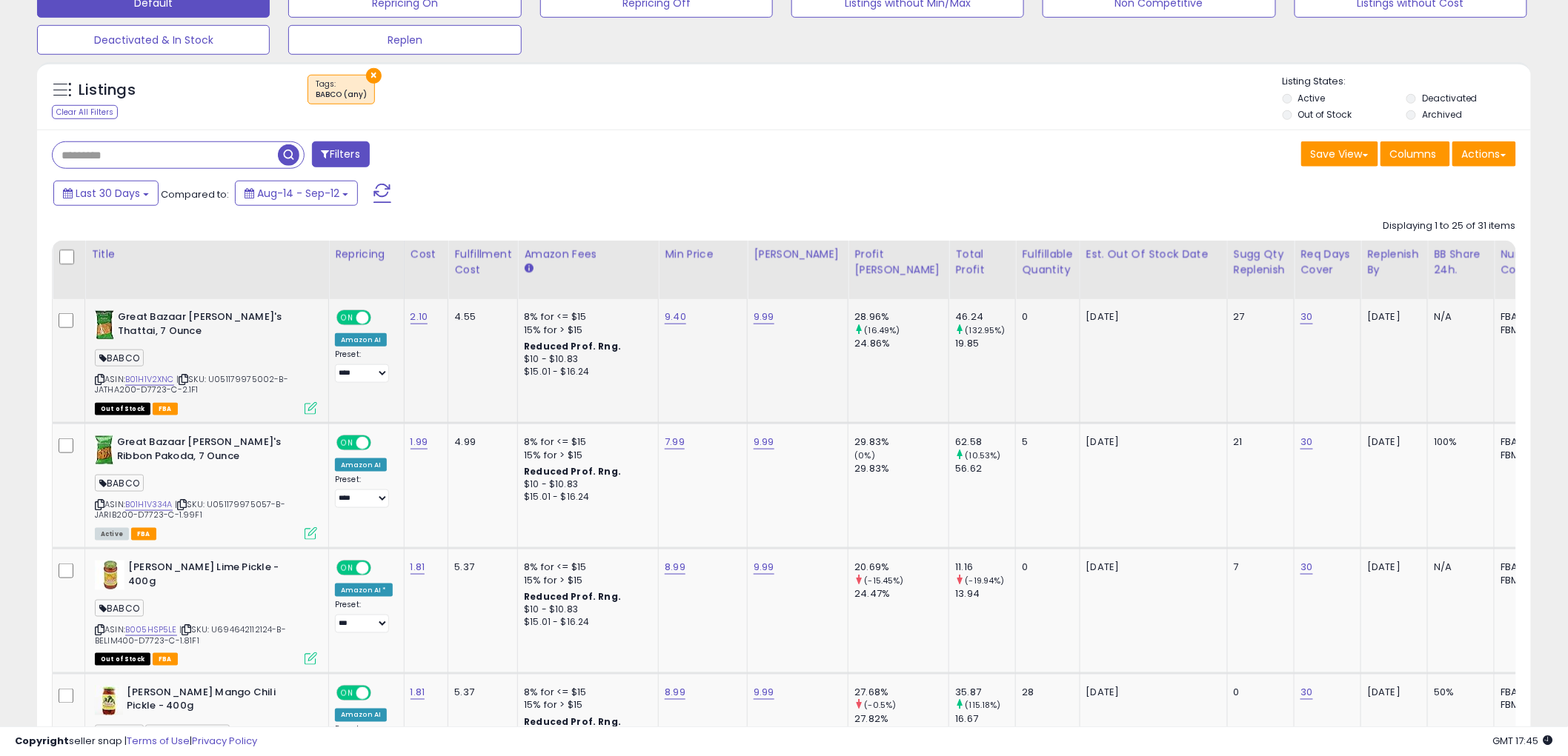
click at [98, 381] on icon at bounding box center [99, 380] width 10 height 8
click at [100, 501] on icon at bounding box center [99, 505] width 10 height 8
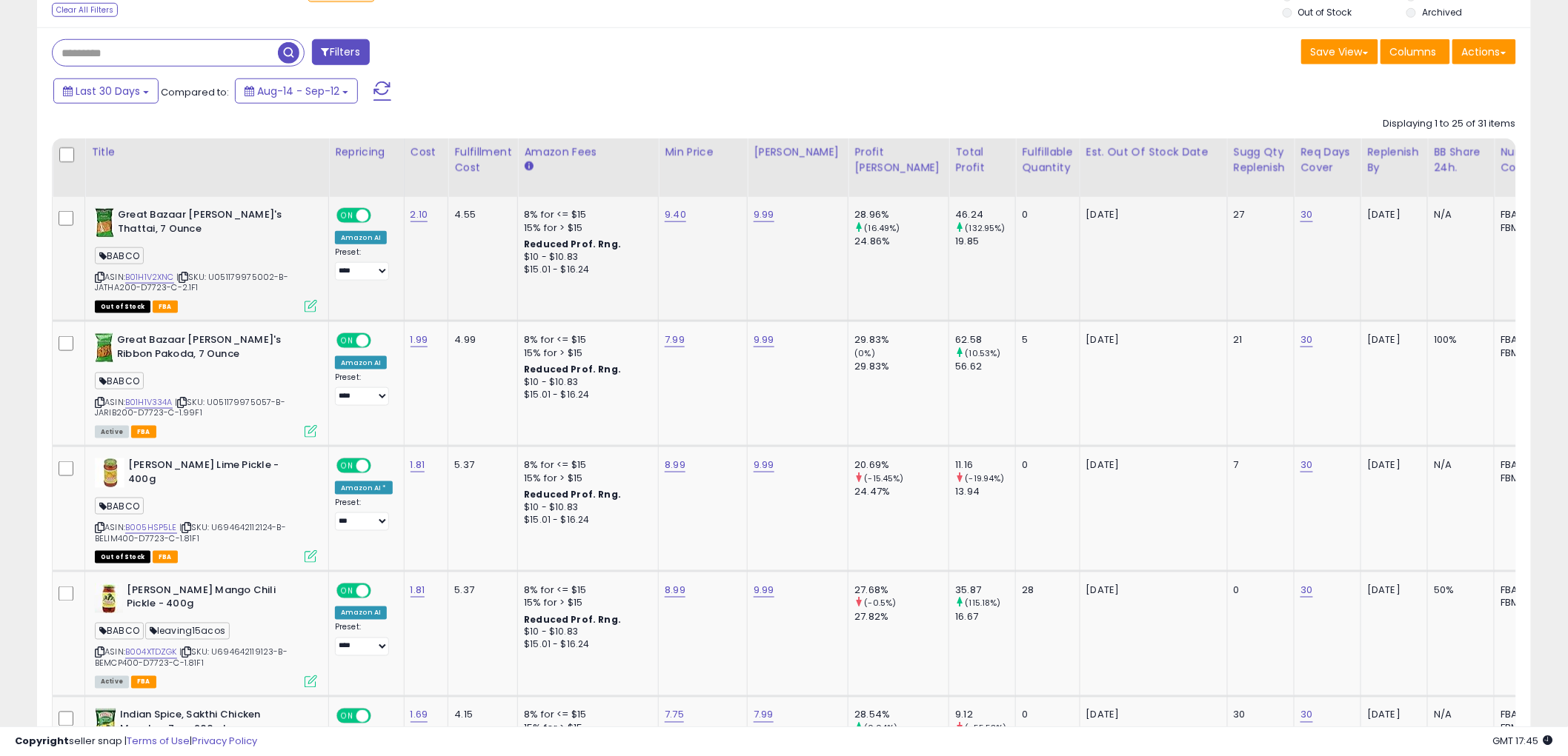
scroll to position [643, 0]
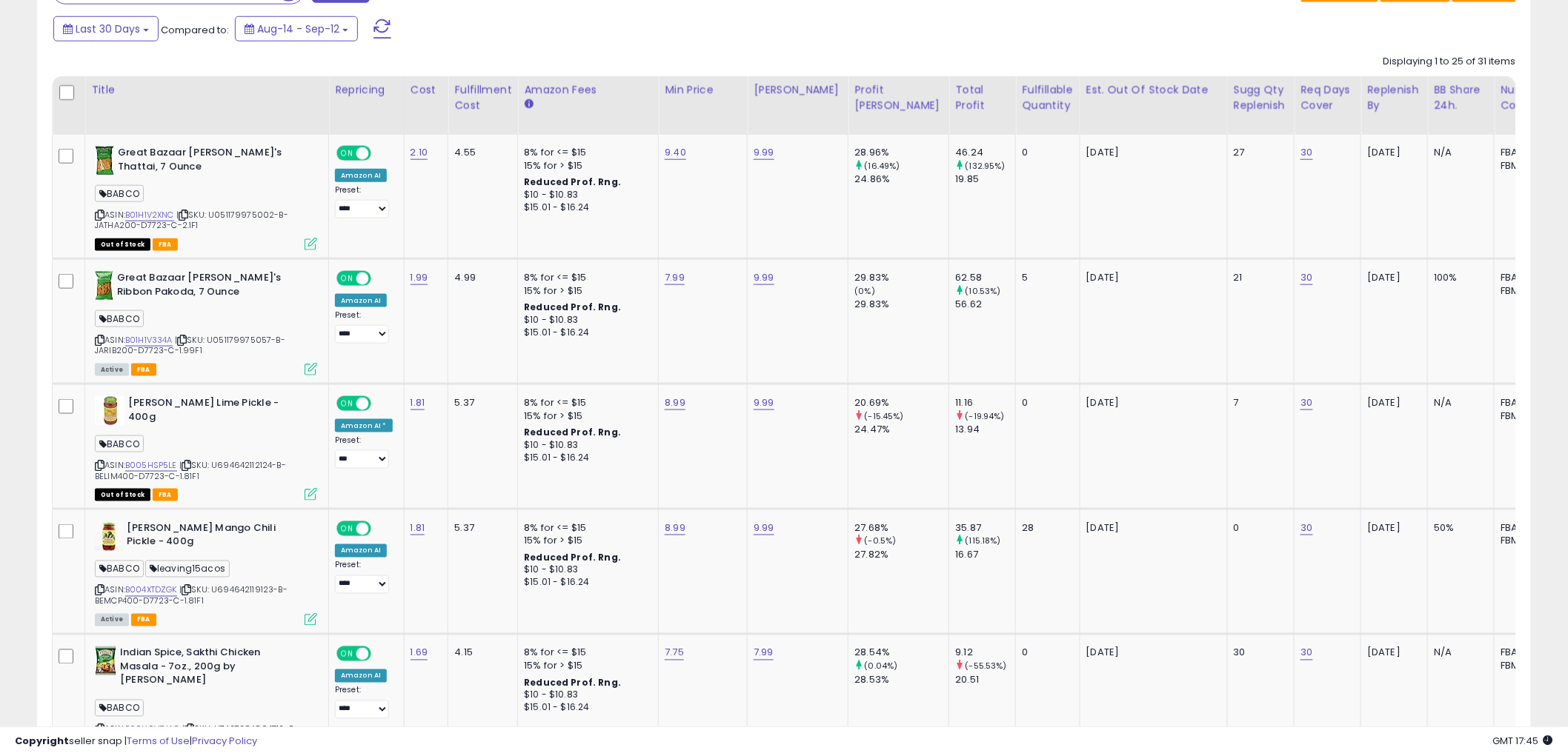
drag, startPoint x: 1193, startPoint y: 83, endPoint x: 1204, endPoint y: 124, distance: 42.4
click at [1233, 83] on div "Sugg Qty Replenish" at bounding box center [1261, 98] width 55 height 31
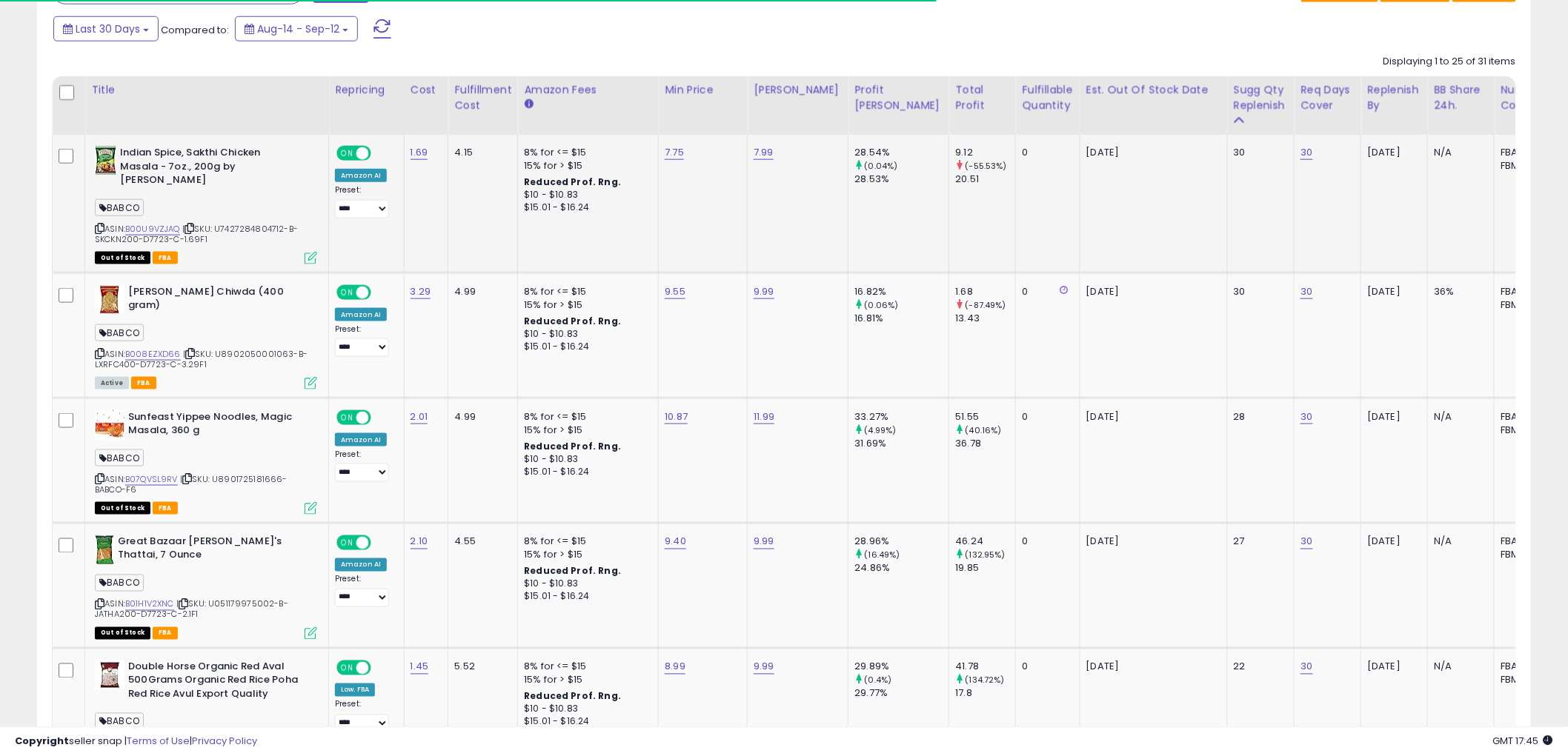
click at [102, 225] on icon at bounding box center [99, 229] width 10 height 8
click at [97, 350] on icon at bounding box center [99, 354] width 10 height 8
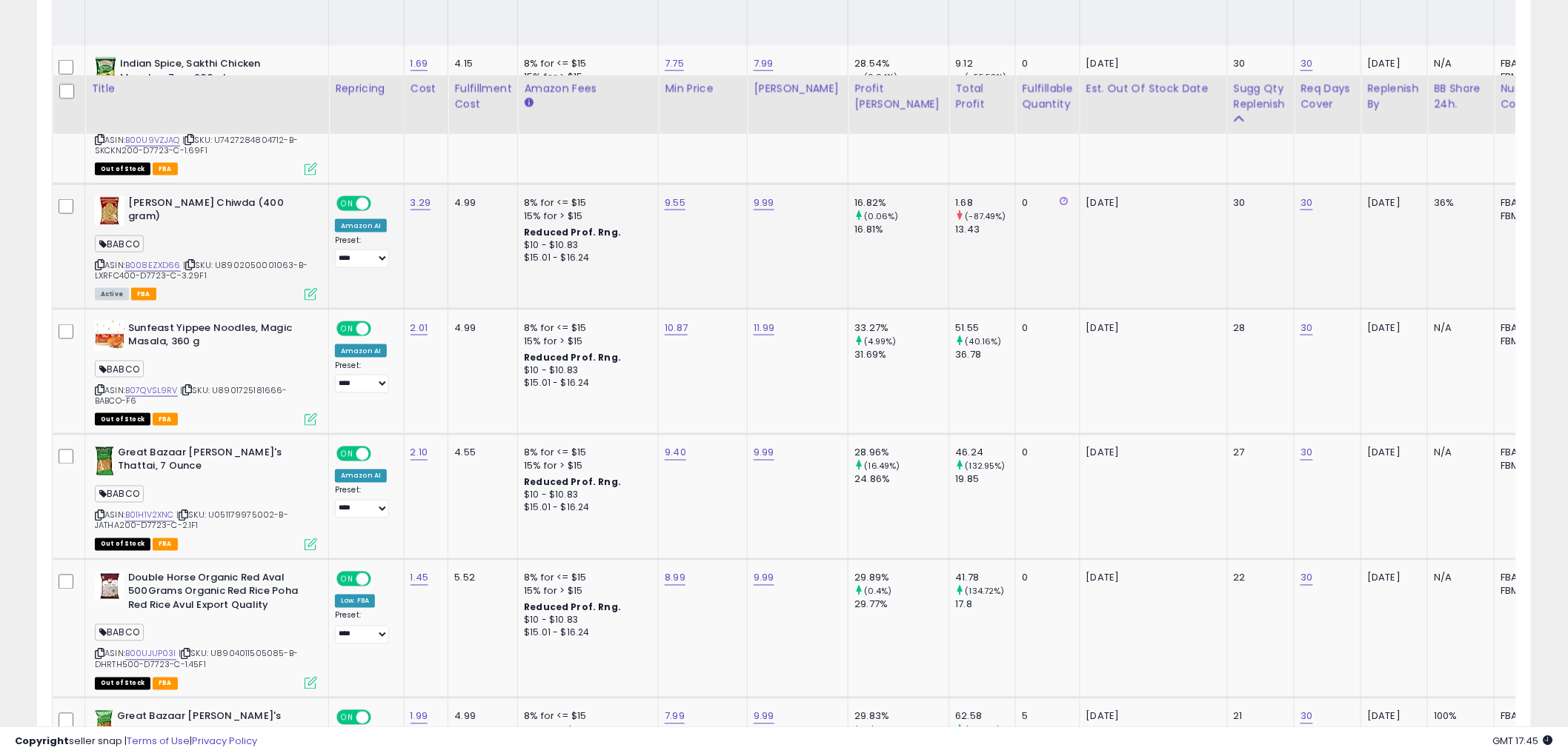
scroll to position [808, 0]
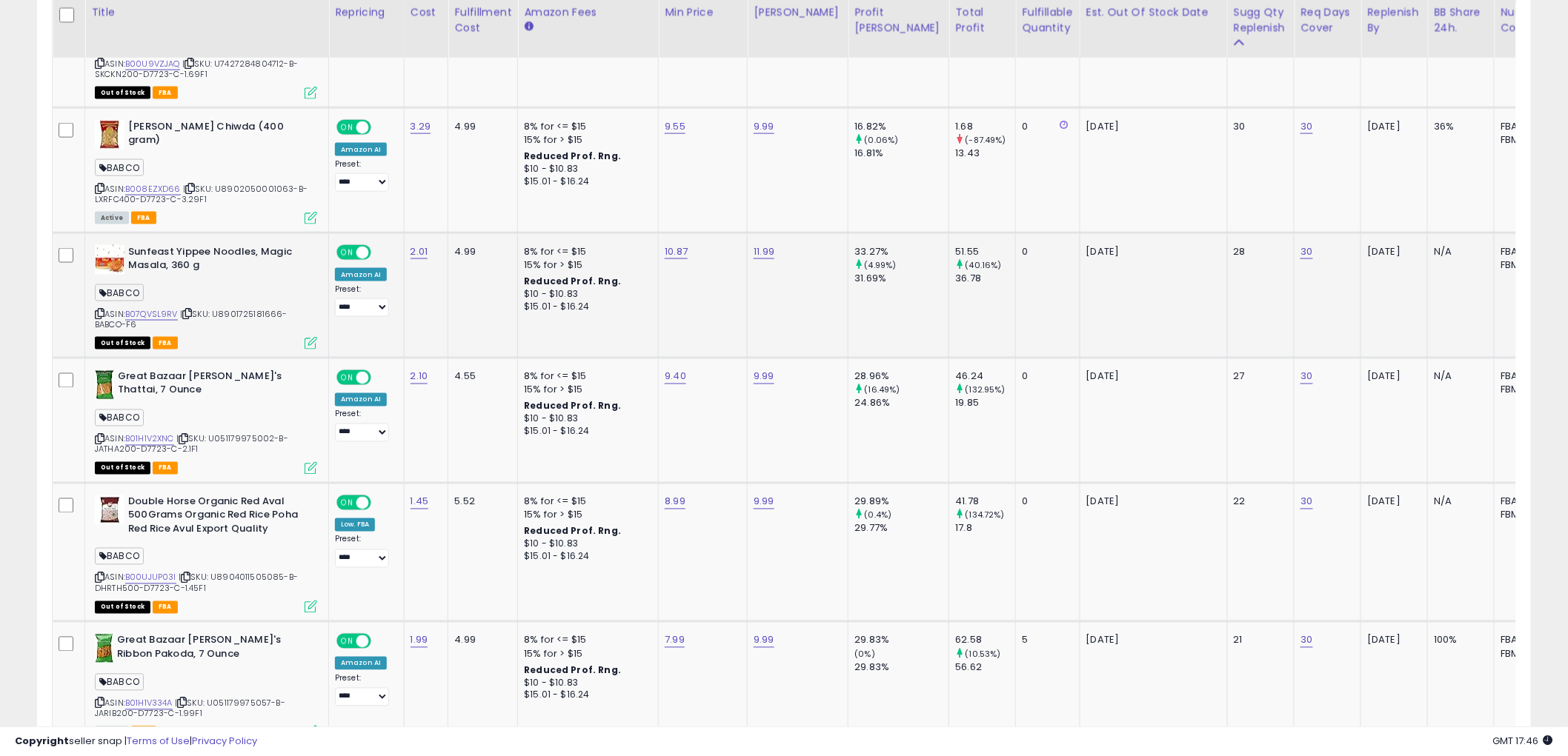
click at [98, 309] on icon at bounding box center [99, 313] width 10 height 8
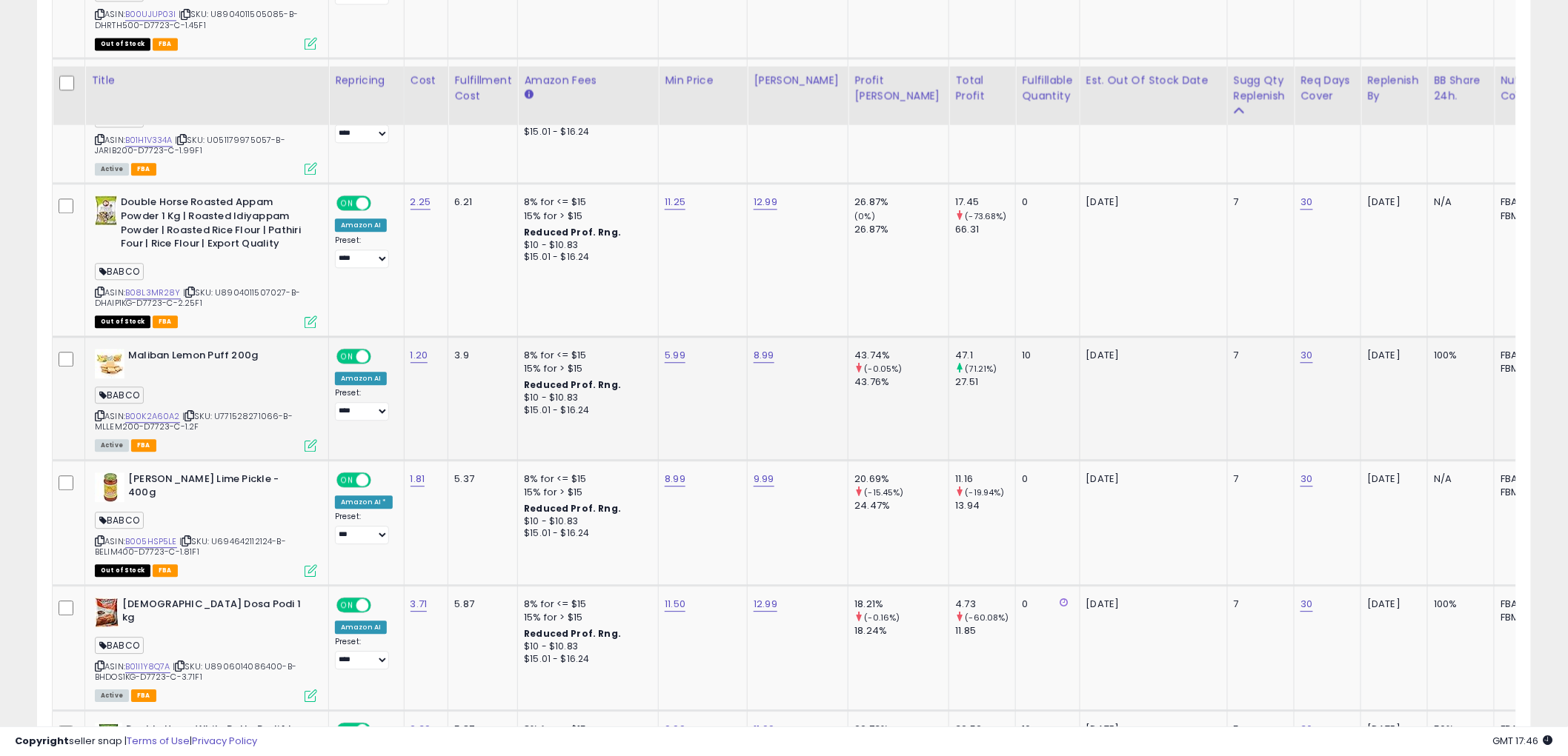
scroll to position [1466, 0]
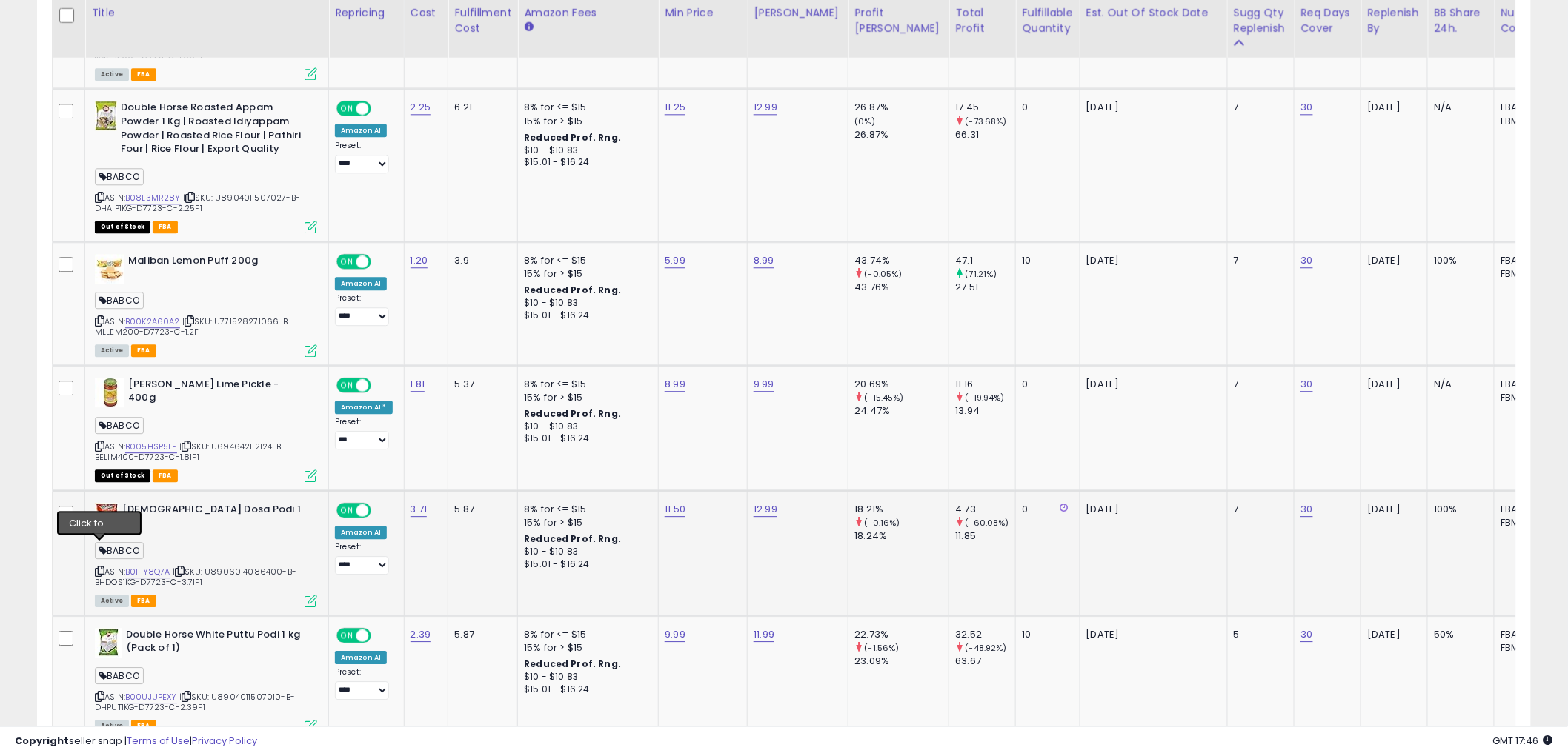
click at [101, 568] on icon at bounding box center [99, 572] width 10 height 8
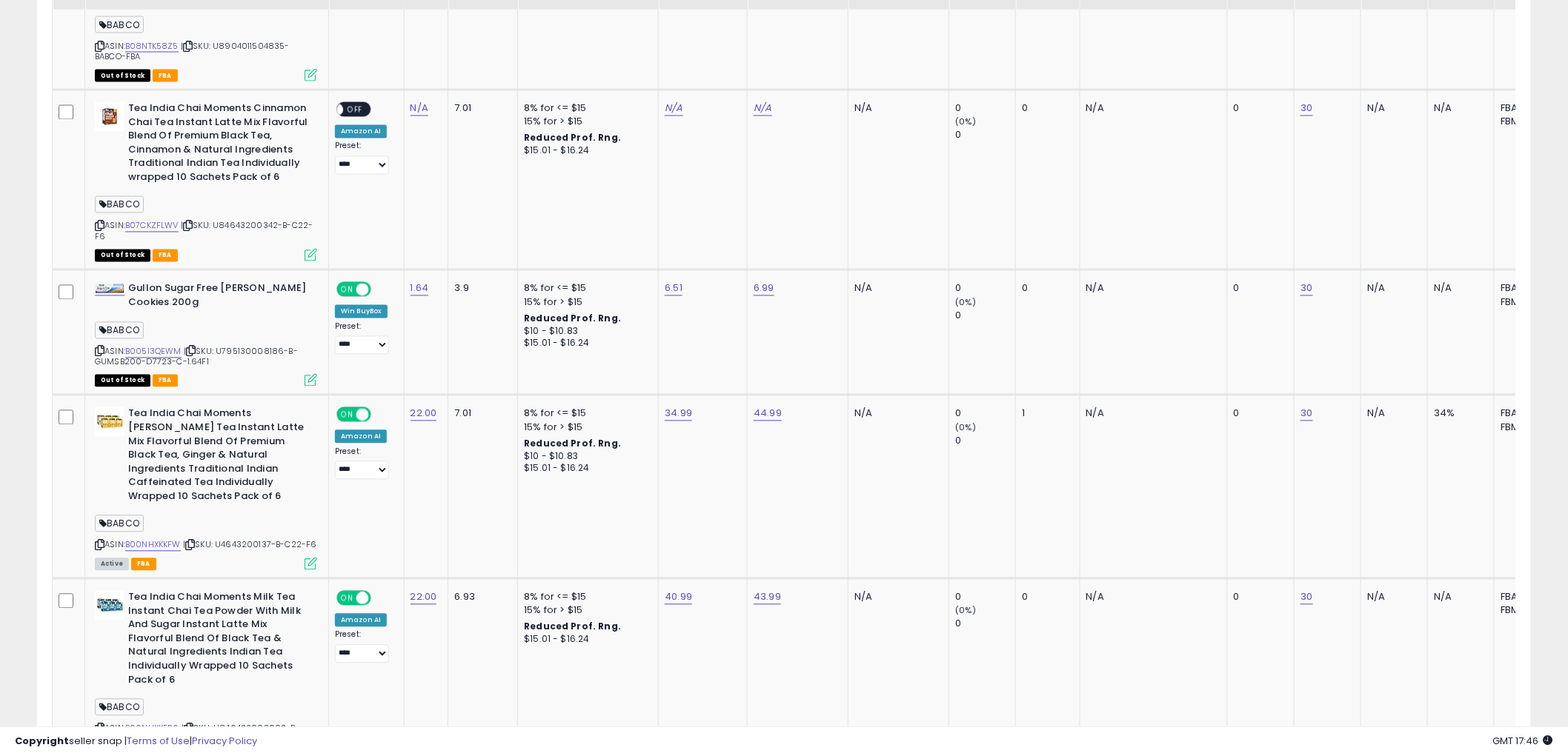
scroll to position [3442, 0]
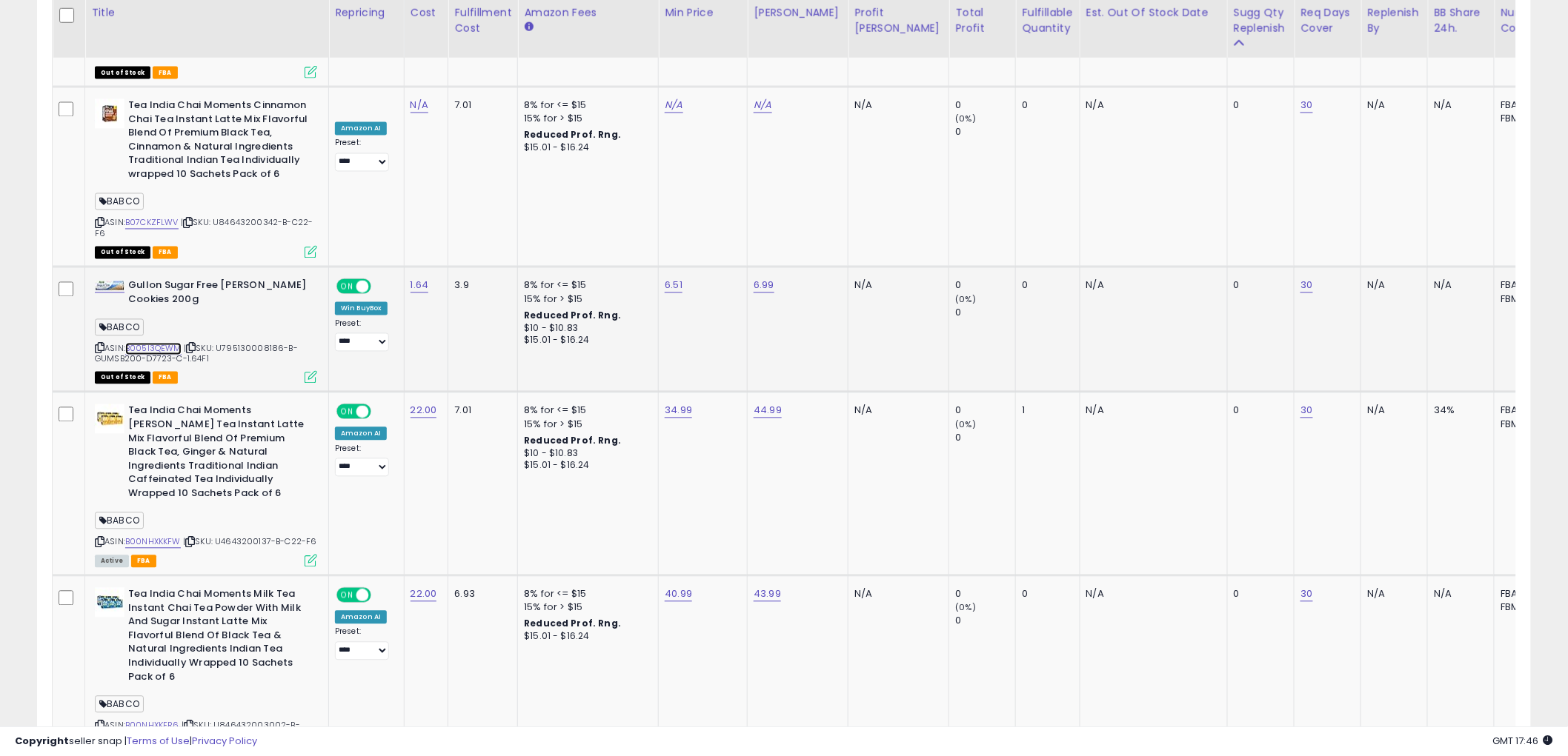
click at [156, 343] on link "B005I3QEWM" at bounding box center [153, 349] width 56 height 13
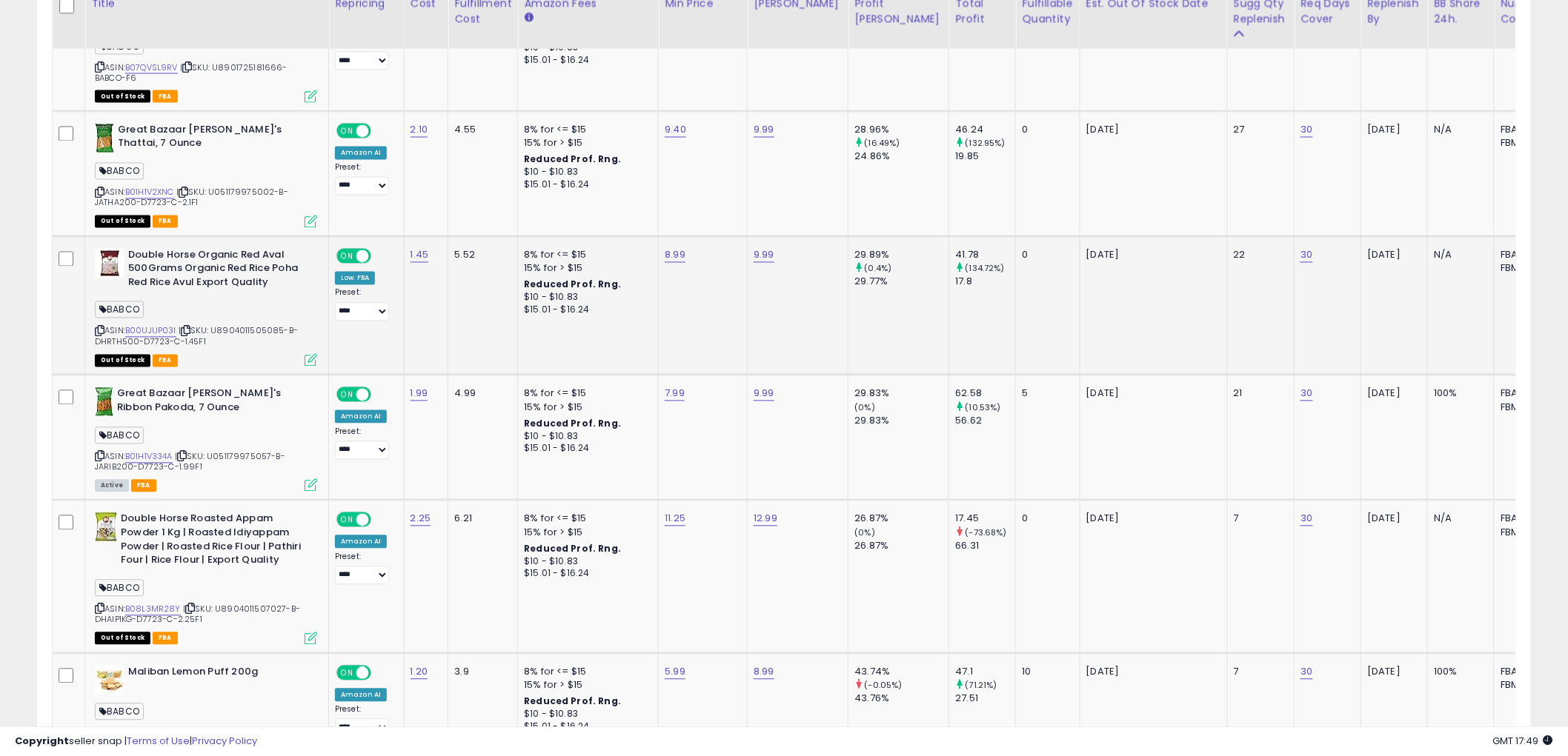
scroll to position [561, 0]
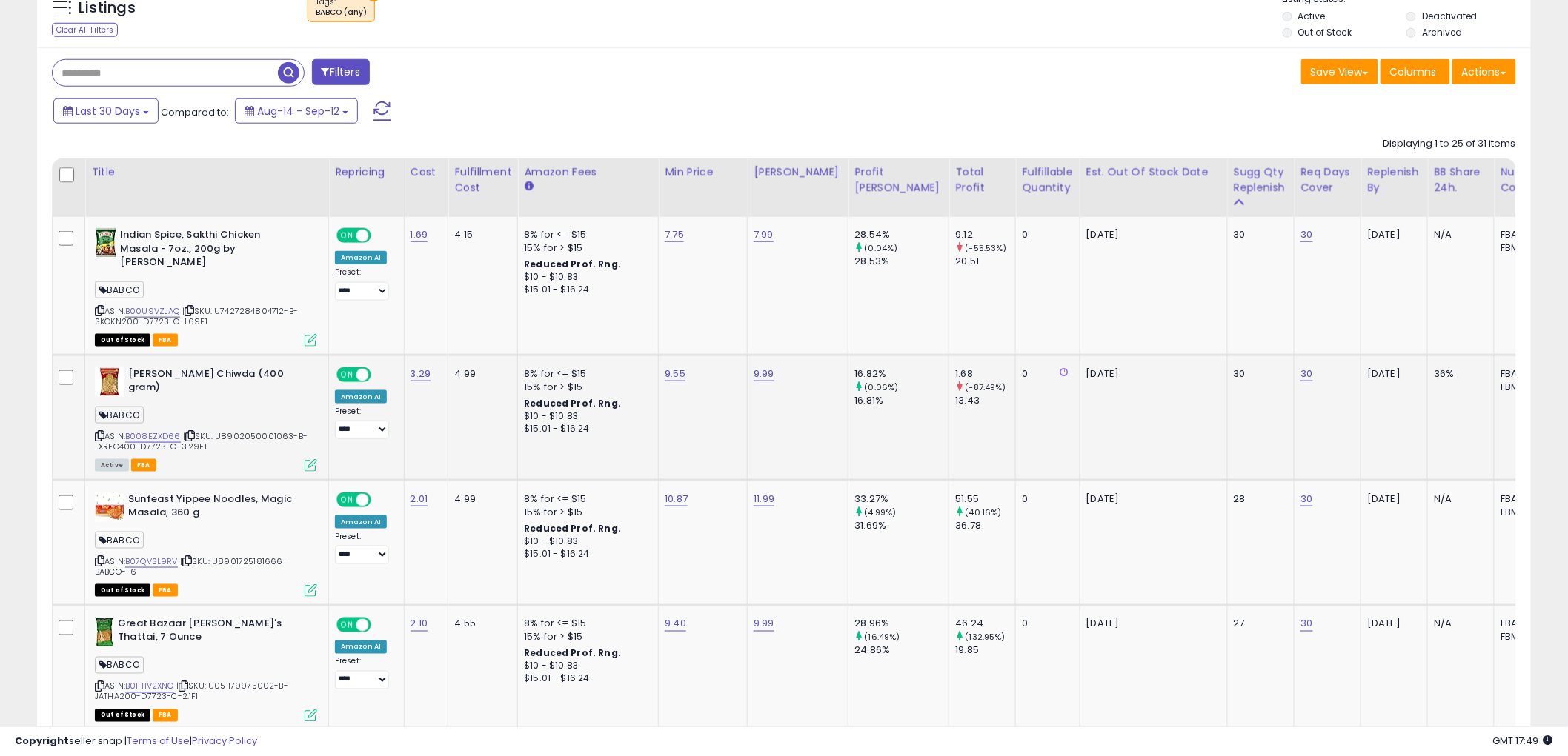
click at [104, 432] on icon at bounding box center [99, 436] width 10 height 8
click at [592, 107] on div "Last 30 Days Compared to: Aug-14 - Sep-12" at bounding box center [598, 113] width 1098 height 34
